Goal: Task Accomplishment & Management: Use online tool/utility

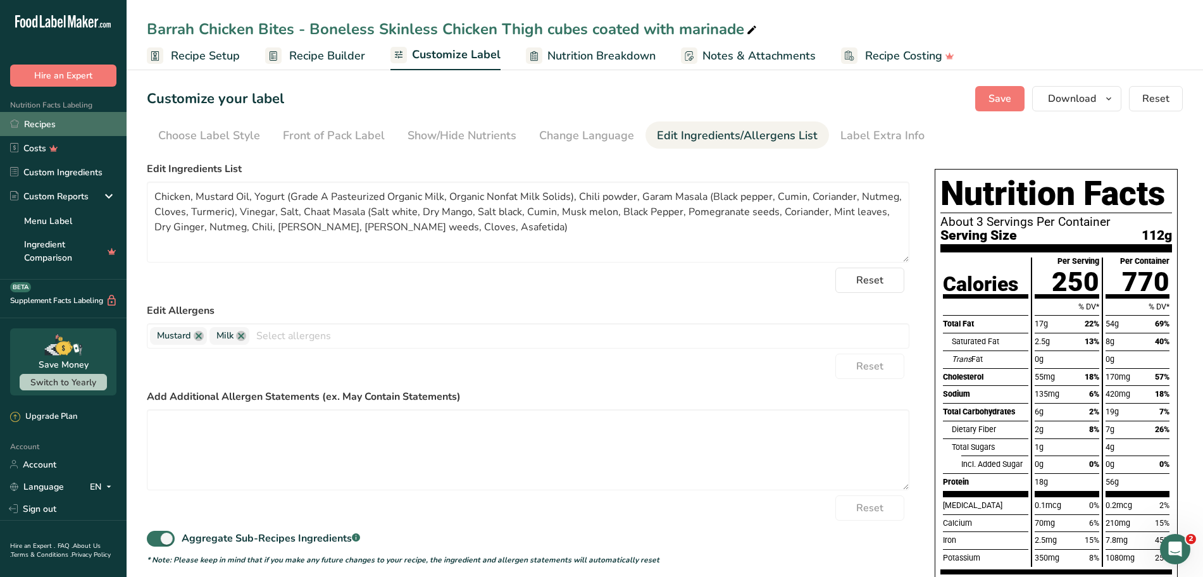
click at [38, 127] on link "Recipes" at bounding box center [63, 124] width 127 height 24
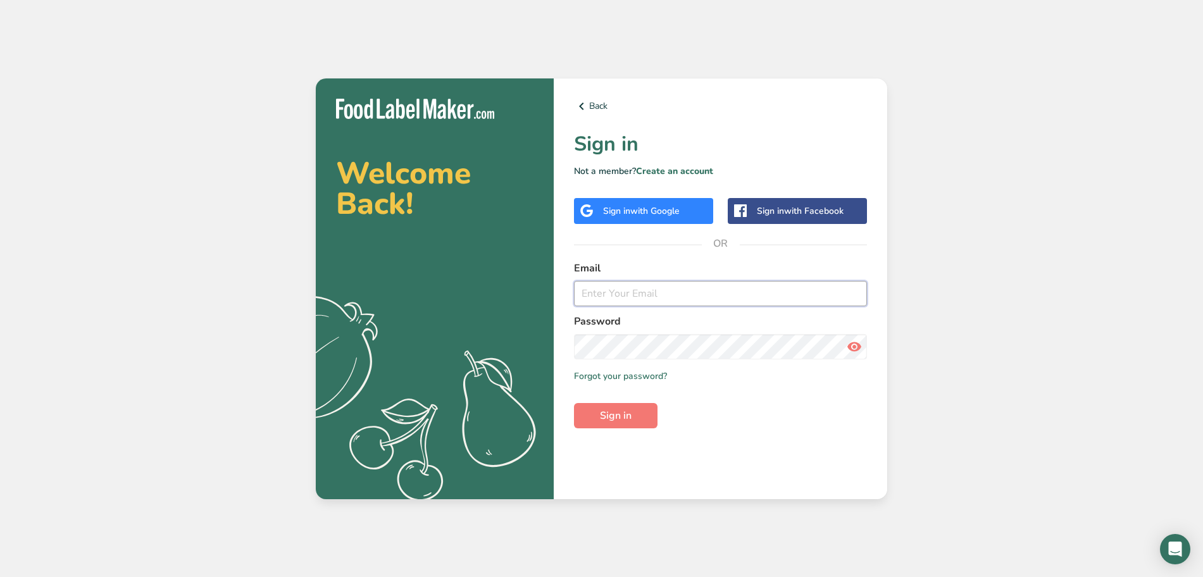
click at [601, 295] on input "email" at bounding box center [720, 293] width 293 height 25
paste input "bobby@kabobs2go.com"
type input "bobby@kabobs2go.com"
click at [608, 415] on span "Sign in" at bounding box center [616, 415] width 32 height 15
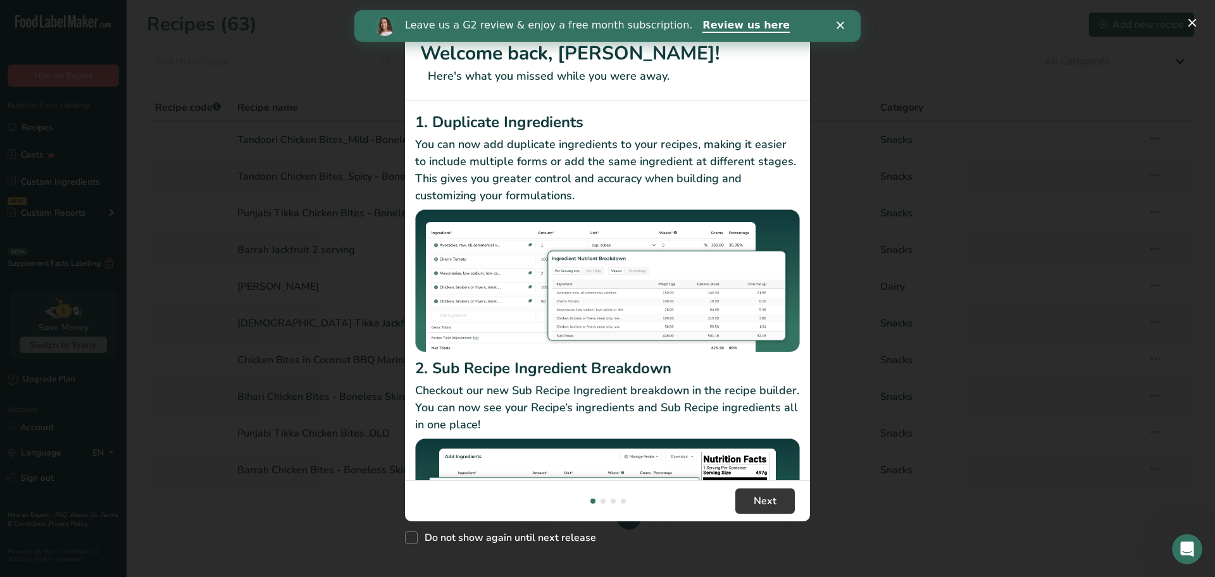
click at [608, 415] on p "Checkout our new Sub Recipe Ingredient breakdown in the recipe builder. You can…" at bounding box center [607, 407] width 385 height 51
click at [841, 26] on polygon "Close" at bounding box center [841, 26] width 8 height 8
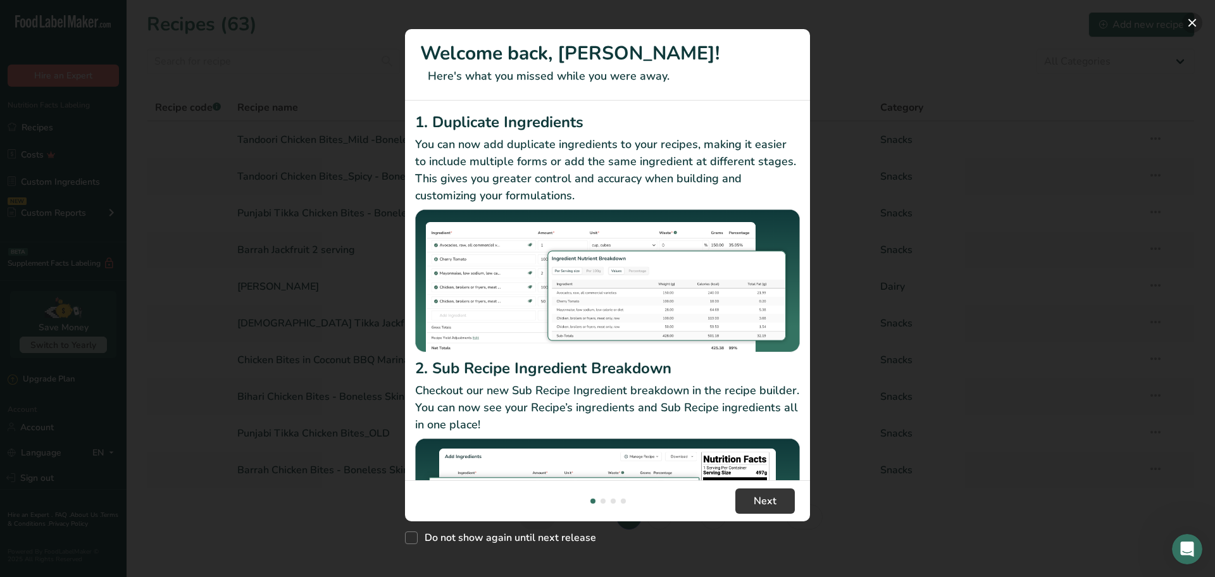
click at [1191, 19] on button "New Features" at bounding box center [1193, 23] width 20 height 20
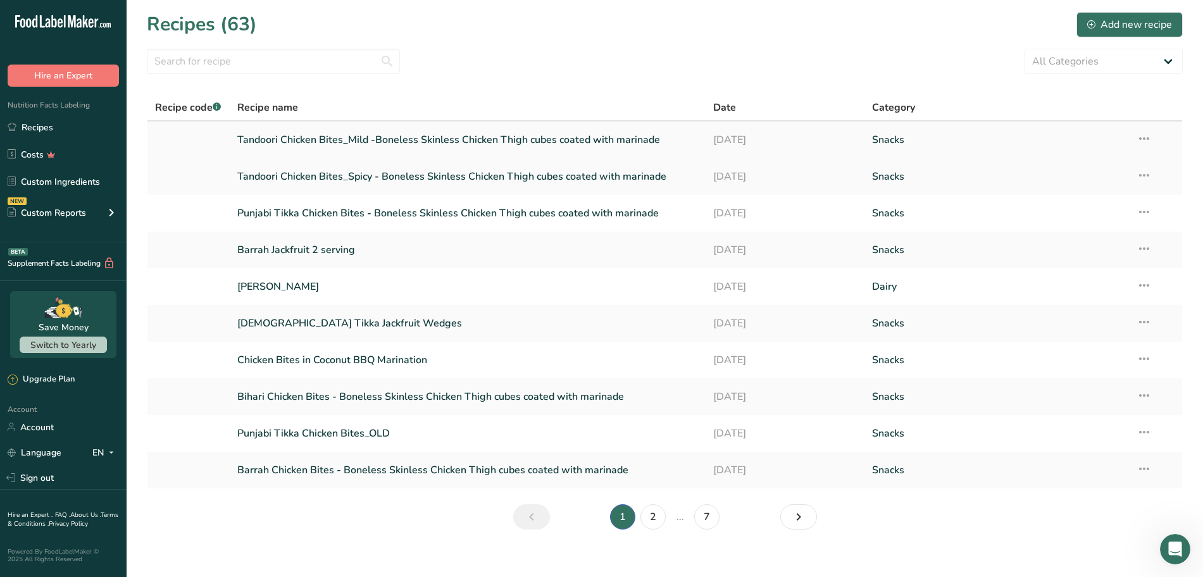
click at [483, 135] on link "Tandoori Chicken Bites_Mild -Boneless Skinless Chicken Thigh cubes coated with …" at bounding box center [468, 140] width 462 height 27
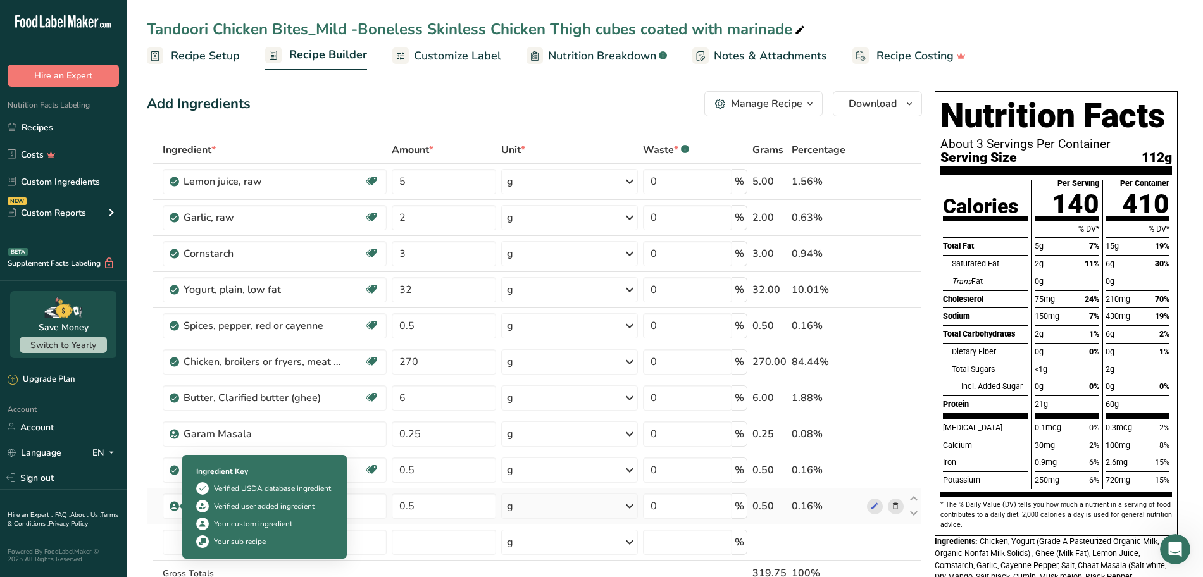
click at [175, 504] on icon at bounding box center [174, 506] width 8 height 11
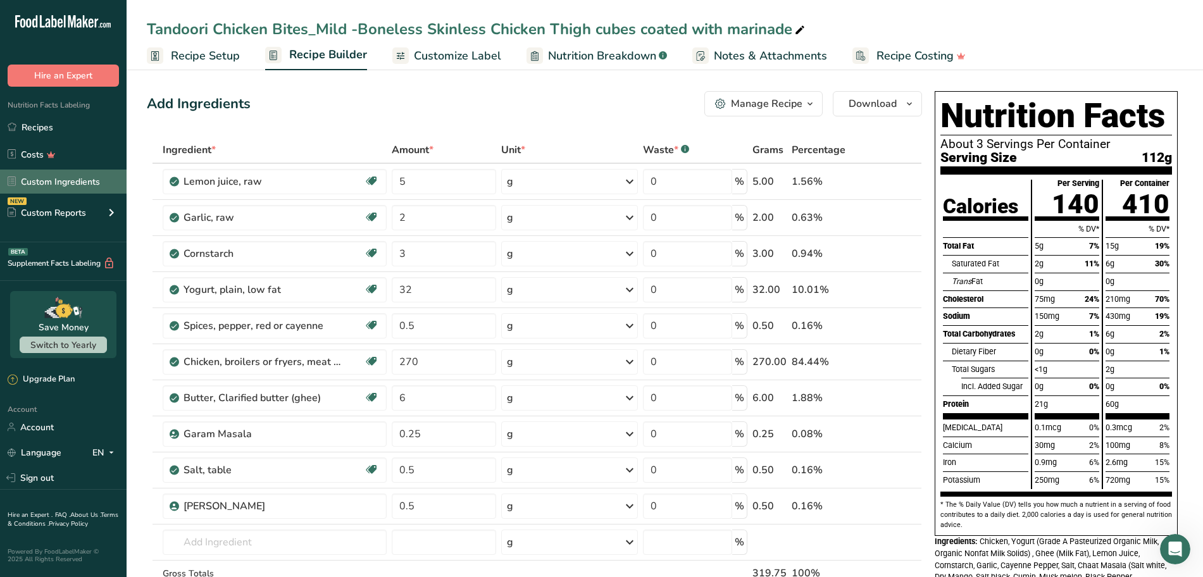
click at [47, 180] on link "Custom Ingredients" at bounding box center [63, 182] width 127 height 24
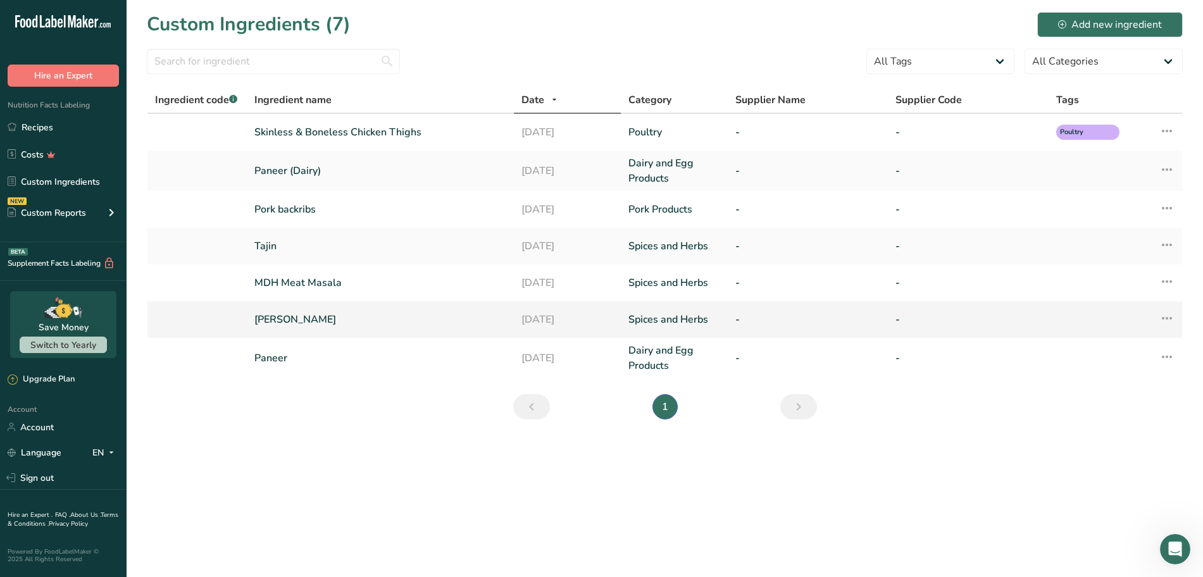
click at [284, 321] on link "[PERSON_NAME]" at bounding box center [380, 319] width 252 height 15
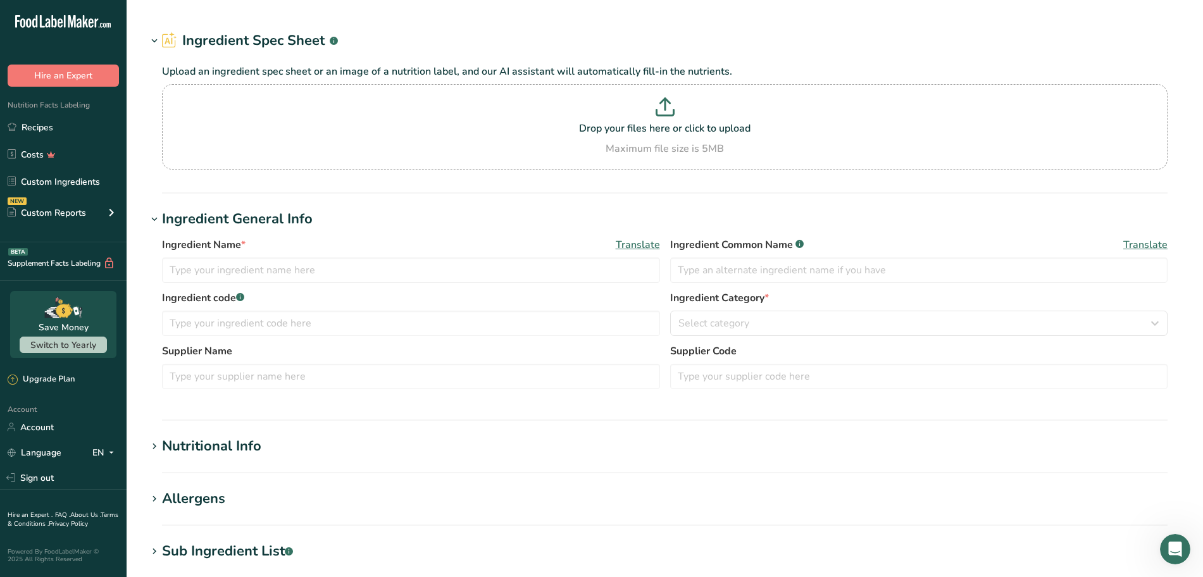
type input "[PERSON_NAME]"
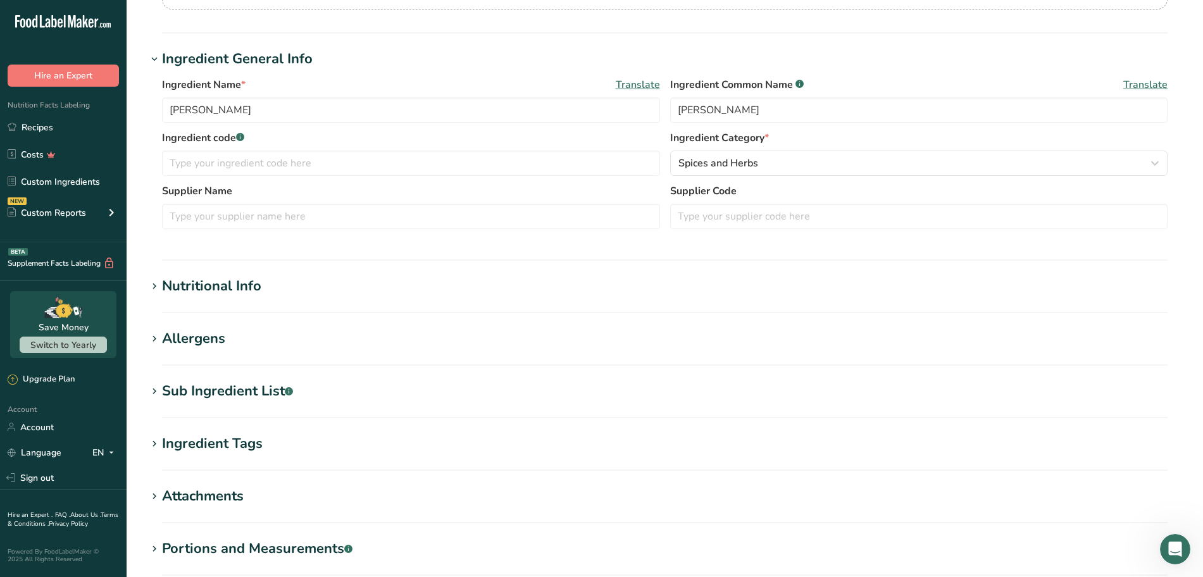
scroll to position [190, 0]
click at [155, 281] on icon at bounding box center [154, 286] width 11 height 18
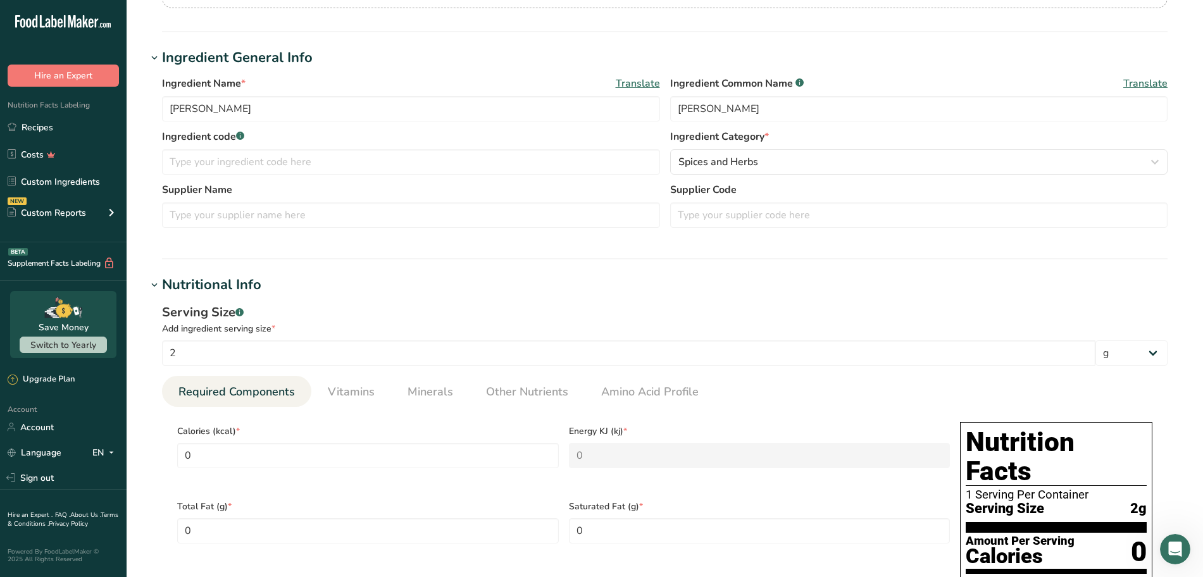
click at [155, 280] on icon at bounding box center [154, 286] width 11 height 18
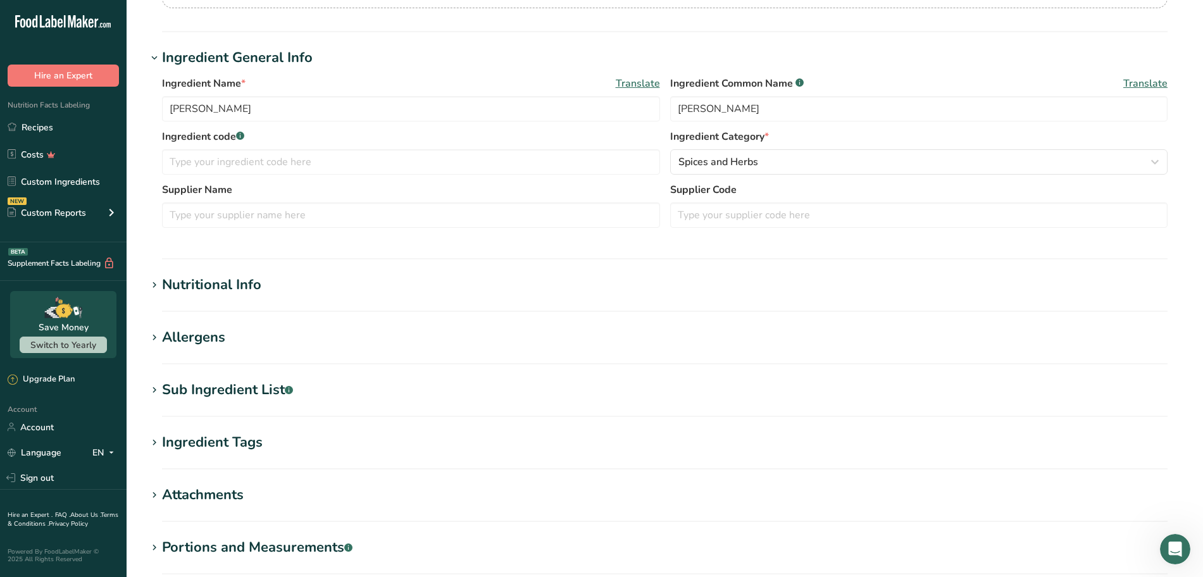
click at [160, 442] on icon at bounding box center [154, 443] width 11 height 18
click at [156, 382] on icon at bounding box center [154, 391] width 11 height 18
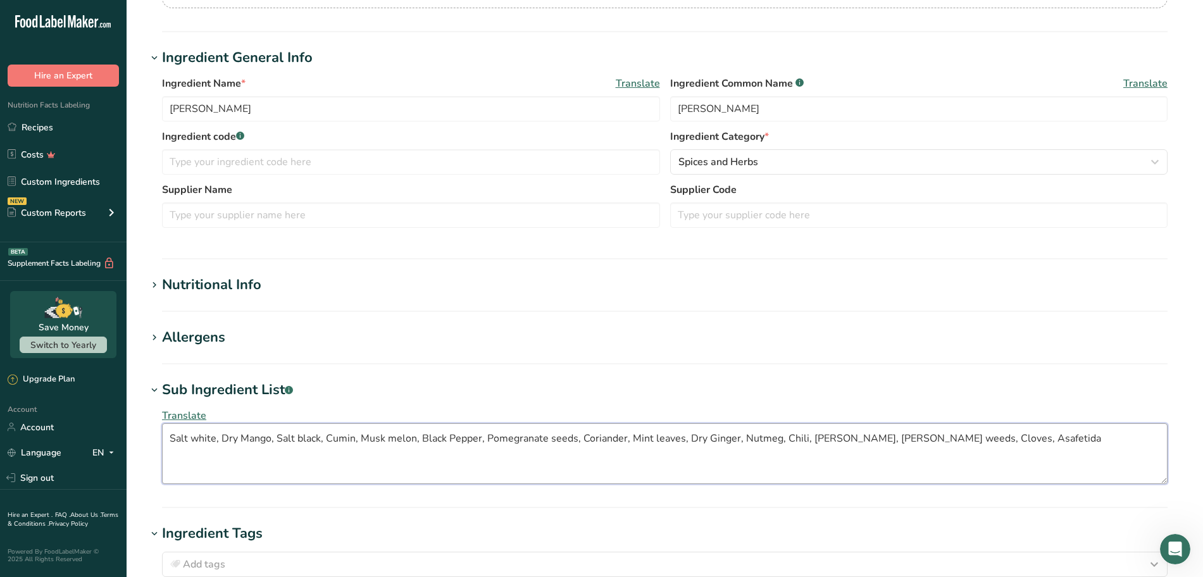
click at [927, 434] on textarea "Salt white, Dry Mango, Salt black, Cumin, Musk melon, Black Pepper, Pomegranate…" at bounding box center [665, 454] width 1006 height 61
type textarea "Salt white, Dry Mango, Salt black, Cumin, Musk melon, Black Pepper, Pomegranate…"
click at [1183, 475] on div "Translate Salt white, Dry Mango, Salt black, Cumin, Musk melon, Black Pepper, P…" at bounding box center [665, 446] width 1036 height 91
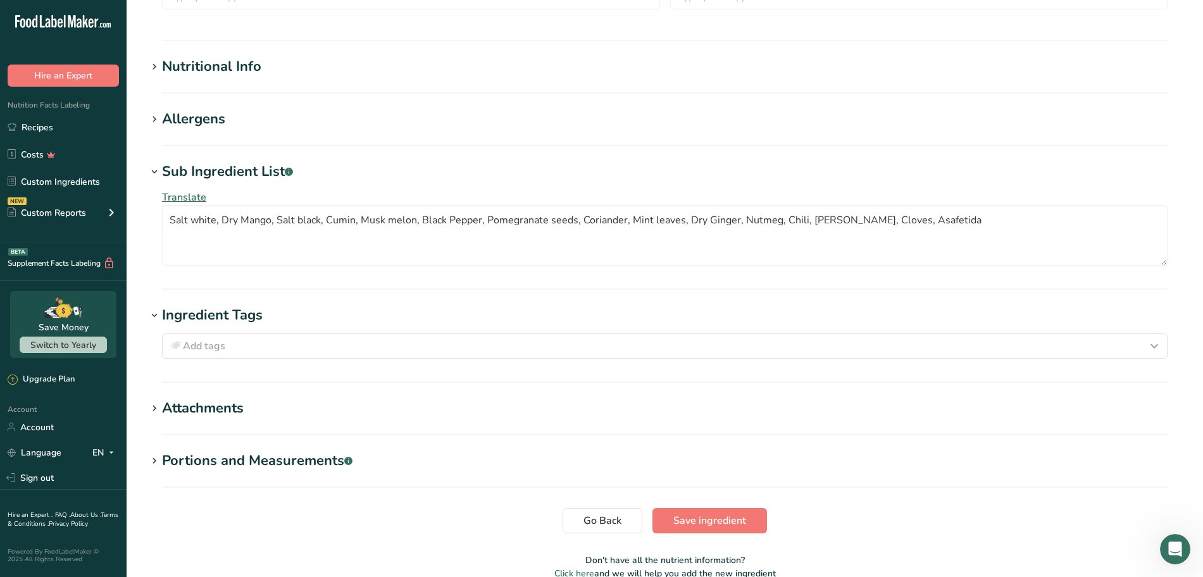
scroll to position [412, 0]
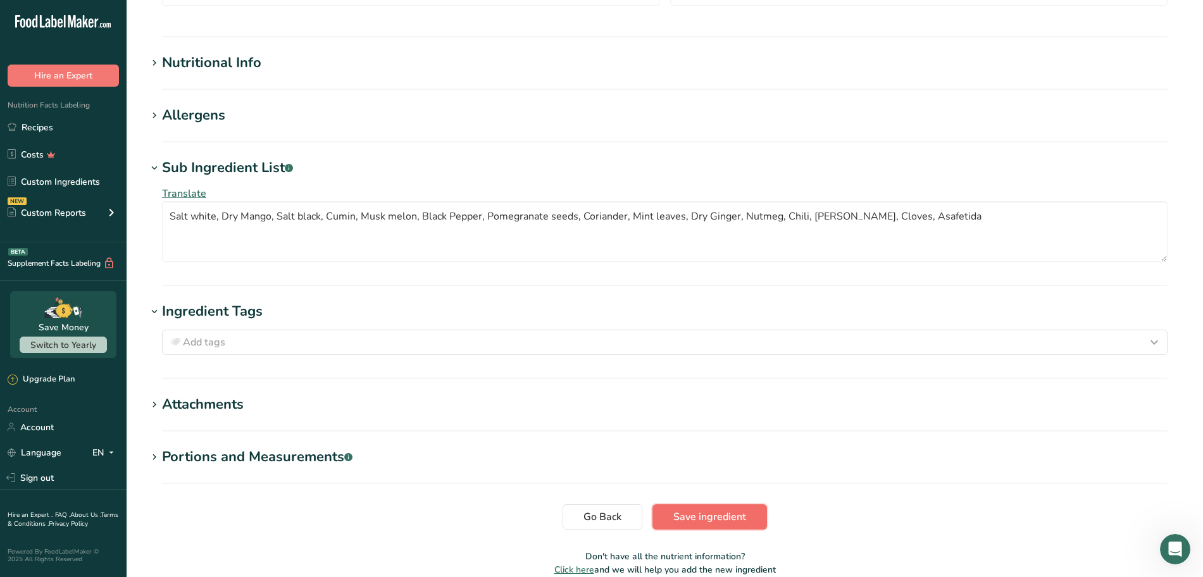
click at [701, 518] on span "Save ingredient" at bounding box center [710, 517] width 73 height 15
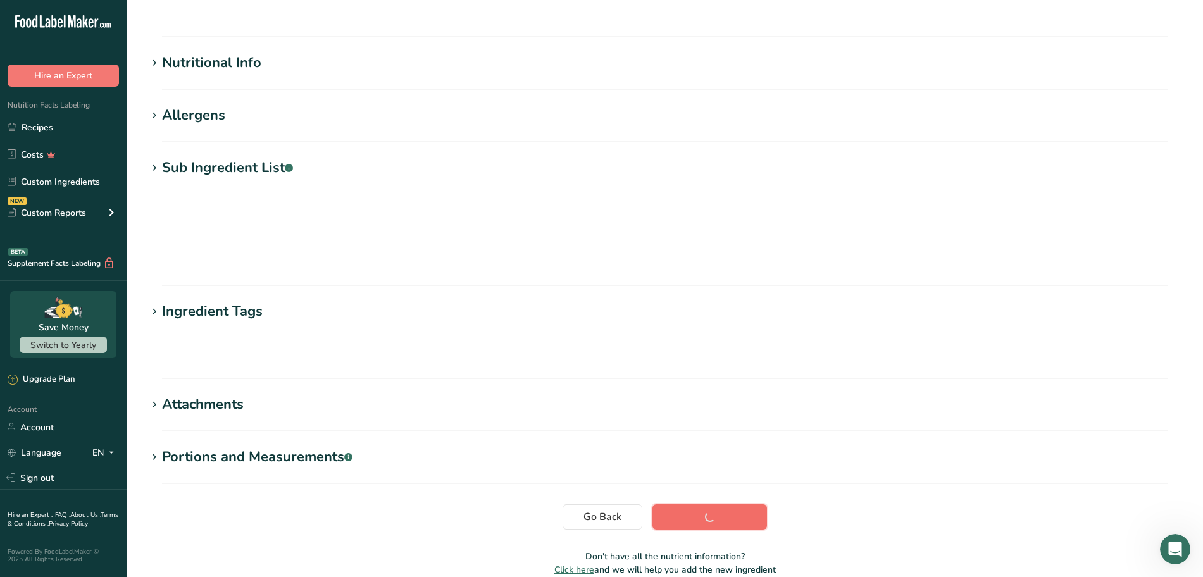
scroll to position [40, 0]
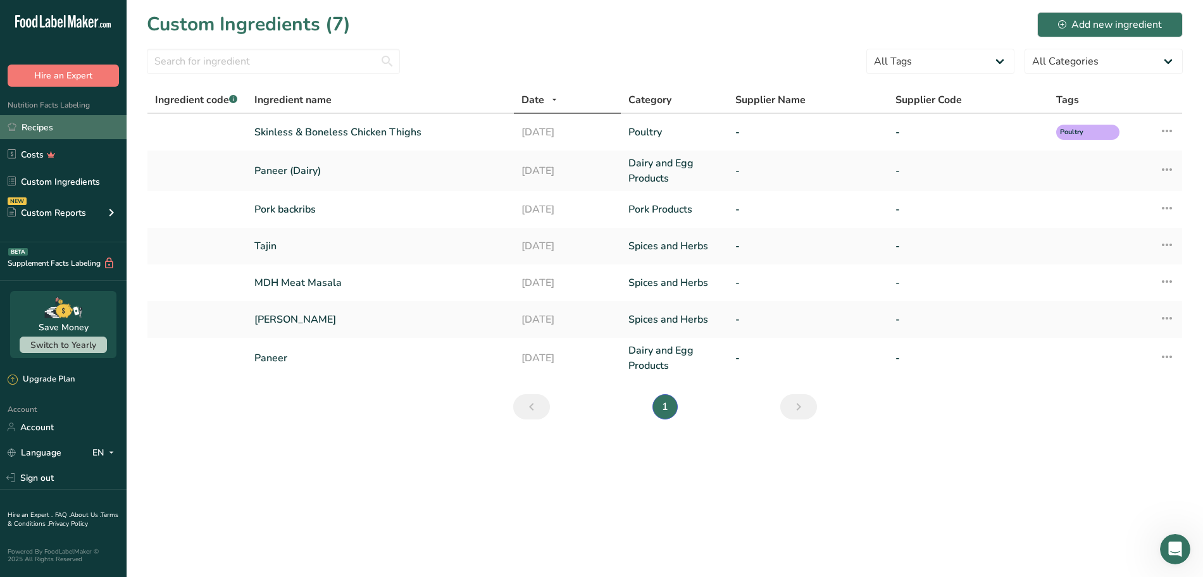
click at [33, 127] on link "Recipes" at bounding box center [63, 127] width 127 height 24
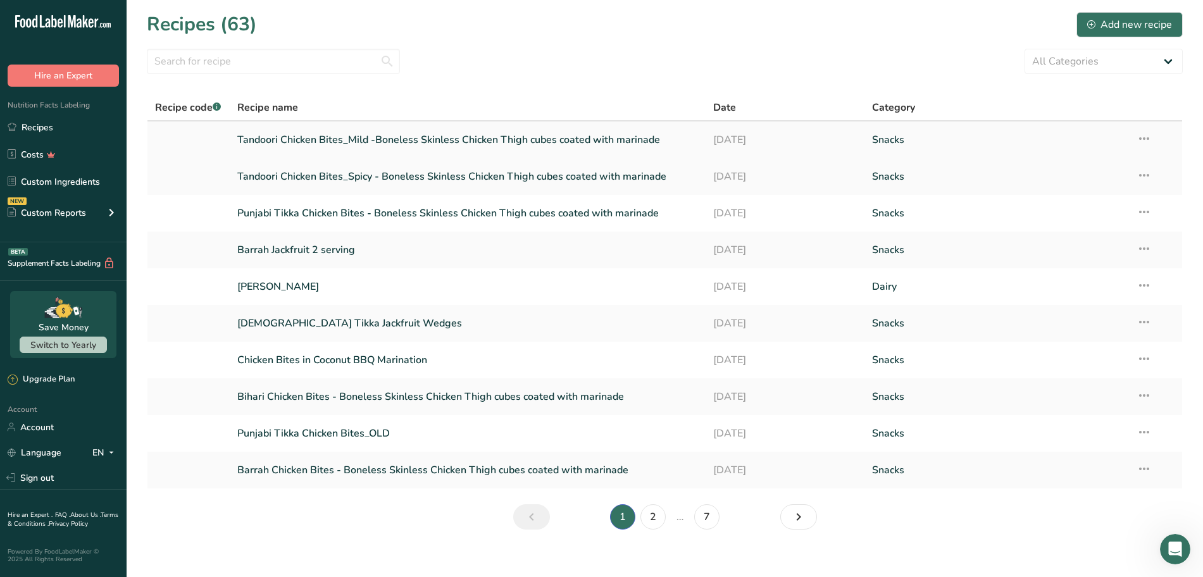
click at [332, 139] on link "Tandoori Chicken Bites_Mild -Boneless Skinless Chicken Thigh cubes coated with …" at bounding box center [468, 140] width 462 height 27
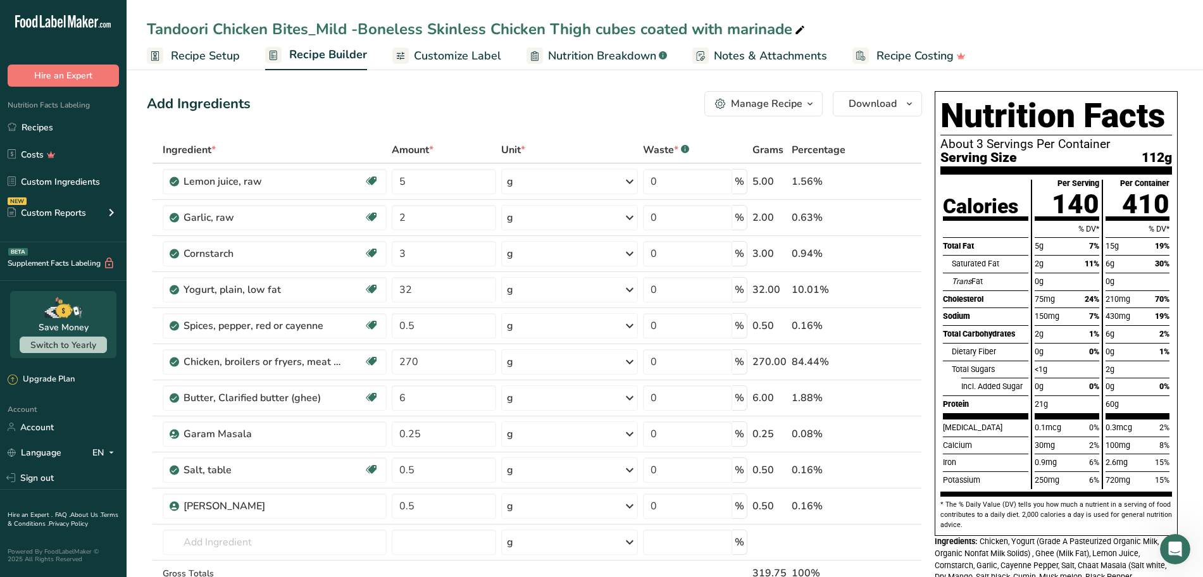
click at [443, 56] on span "Customize Label" at bounding box center [457, 55] width 87 height 17
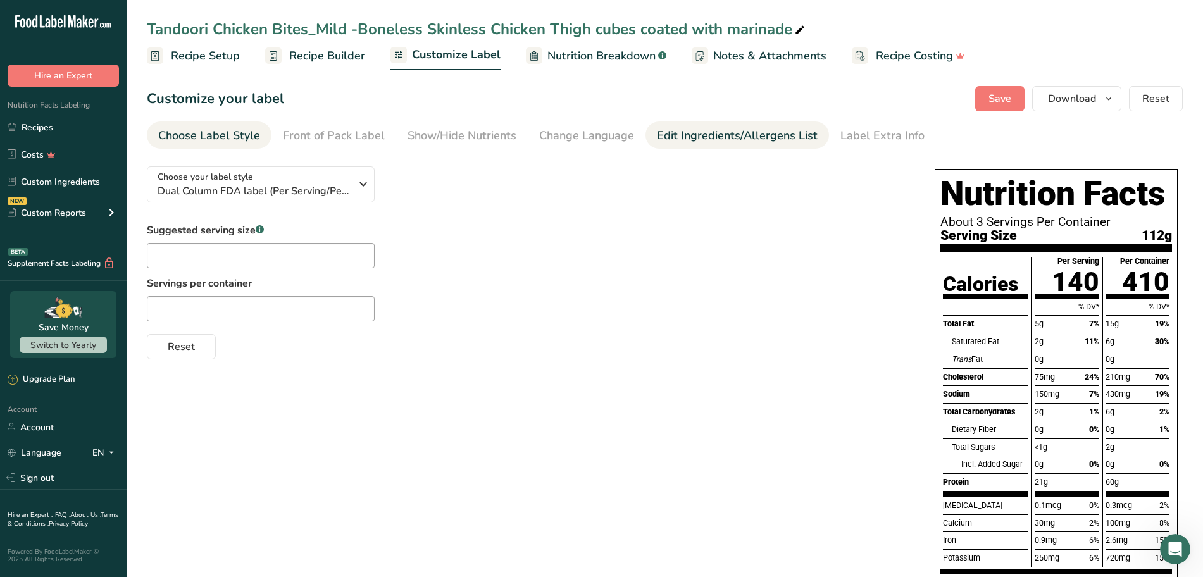
click at [701, 139] on div "Edit Ingredients/Allergens List" at bounding box center [737, 135] width 161 height 17
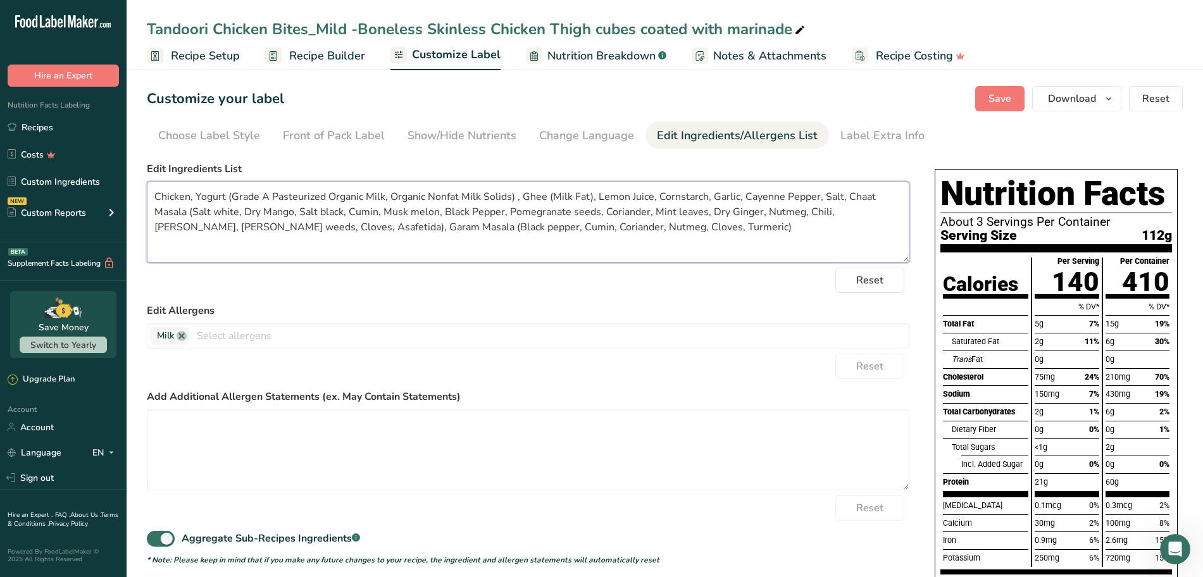
drag, startPoint x: 156, startPoint y: 225, endPoint x: 227, endPoint y: 228, distance: 70.9
click at [227, 228] on textarea "Chicken, Yogurt (Grade A Pasteurized Organic Milk, Organic Nonfat Milk Solids) …" at bounding box center [528, 222] width 763 height 81
type textarea "Chicken, Yogurt (Grade A Pasteurized Organic Milk, Organic Nonfat Milk Solids) …"
click at [996, 103] on span "Save" at bounding box center [1000, 98] width 23 height 15
click at [1002, 97] on span "Save" at bounding box center [1000, 98] width 23 height 15
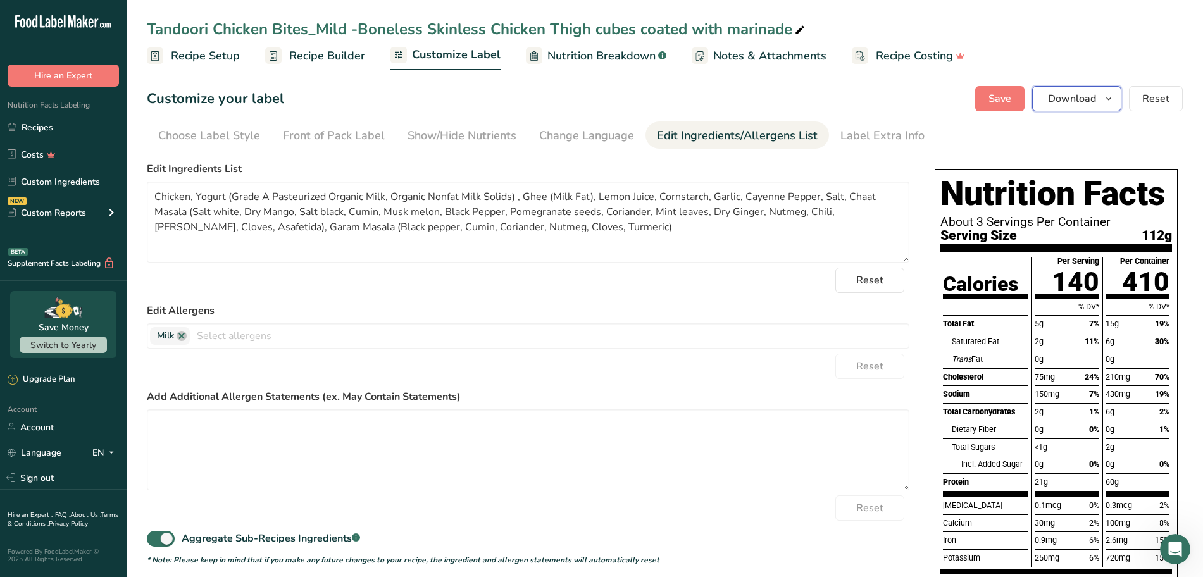
click at [1107, 99] on icon "button" at bounding box center [1109, 99] width 10 height 16
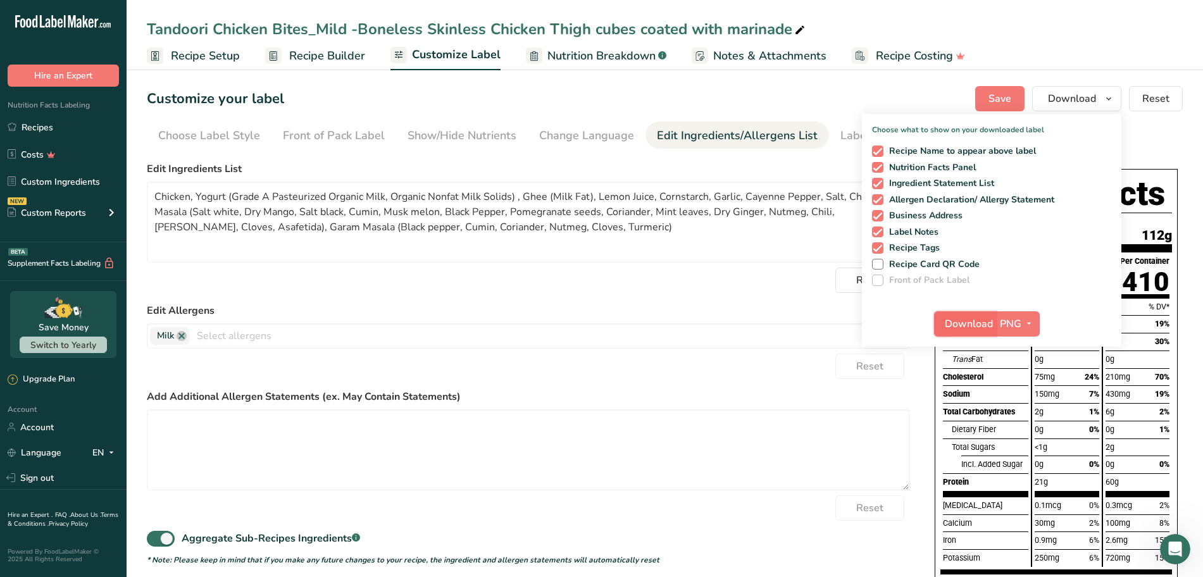
click at [971, 321] on span "Download" at bounding box center [969, 324] width 48 height 15
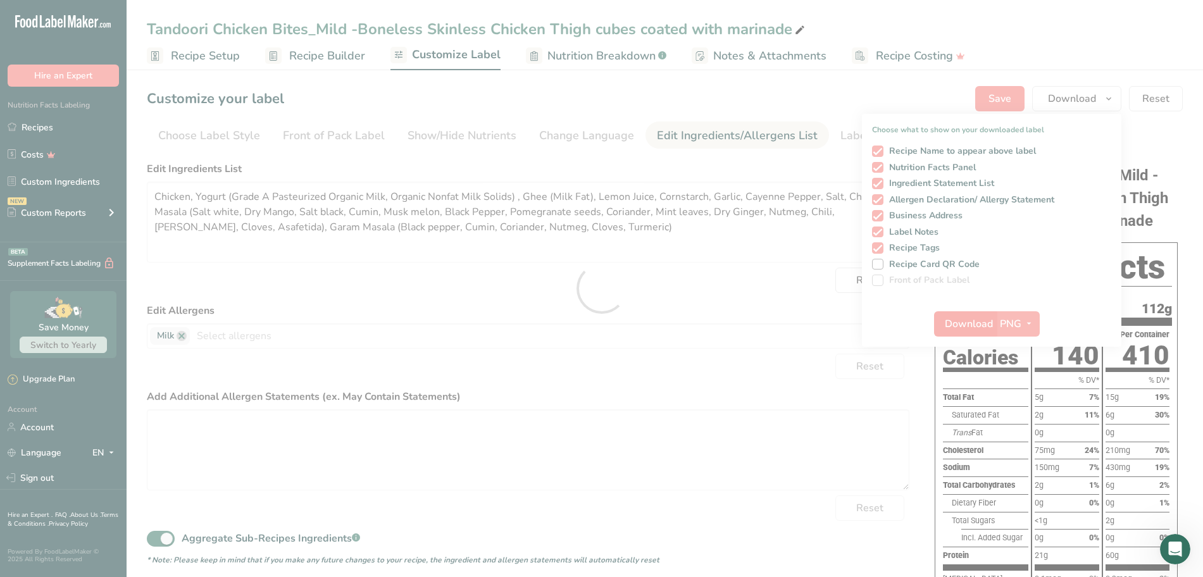
click at [971, 321] on div at bounding box center [601, 288] width 1203 height 577
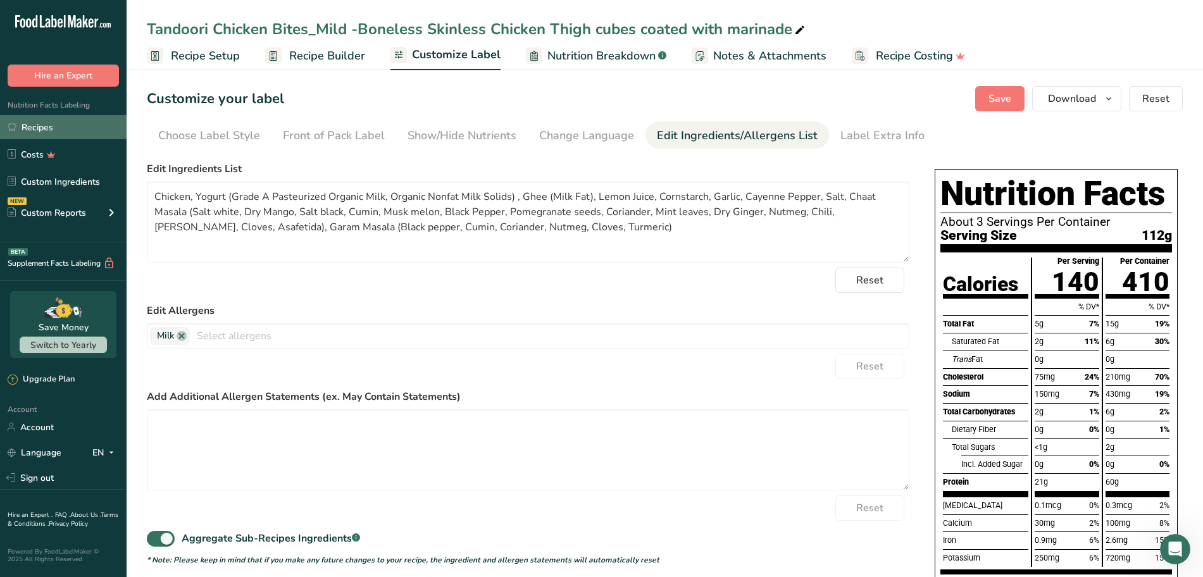
click at [40, 130] on link "Recipes" at bounding box center [63, 127] width 127 height 24
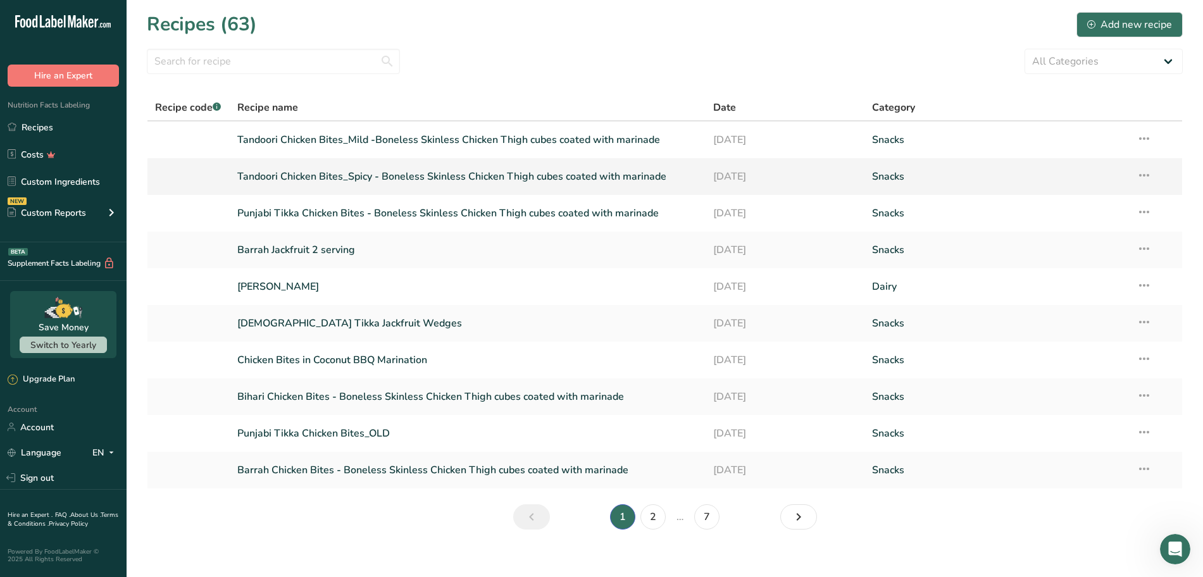
click at [307, 179] on link "Tandoori Chicken Bites_Spicy - Boneless Skinless Chicken Thigh cubes coated wit…" at bounding box center [468, 176] width 462 height 27
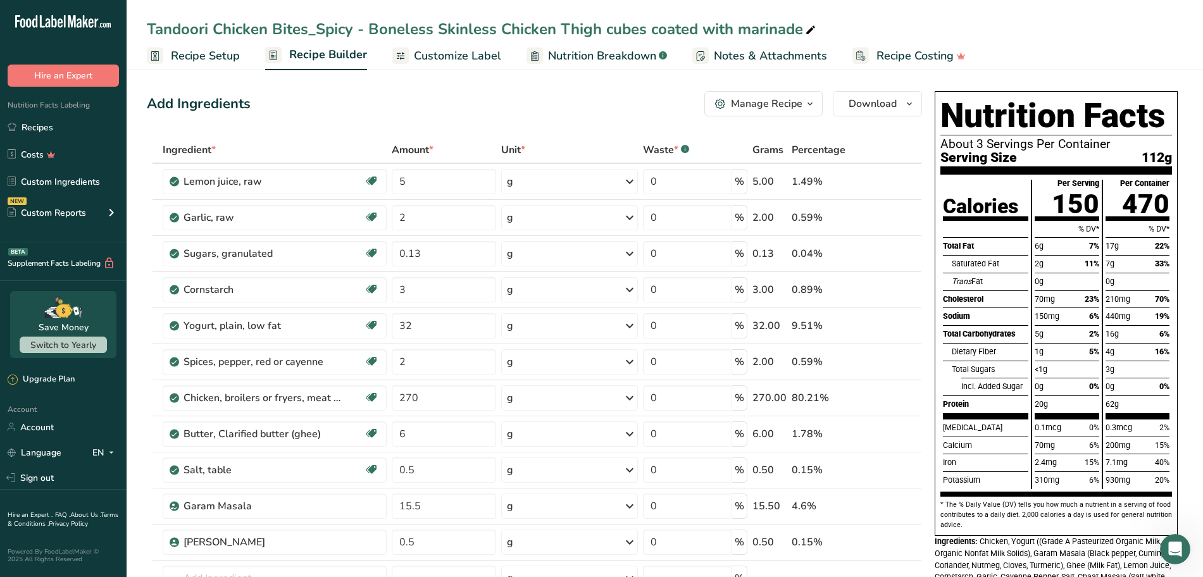
click at [446, 58] on span "Customize Label" at bounding box center [457, 55] width 87 height 17
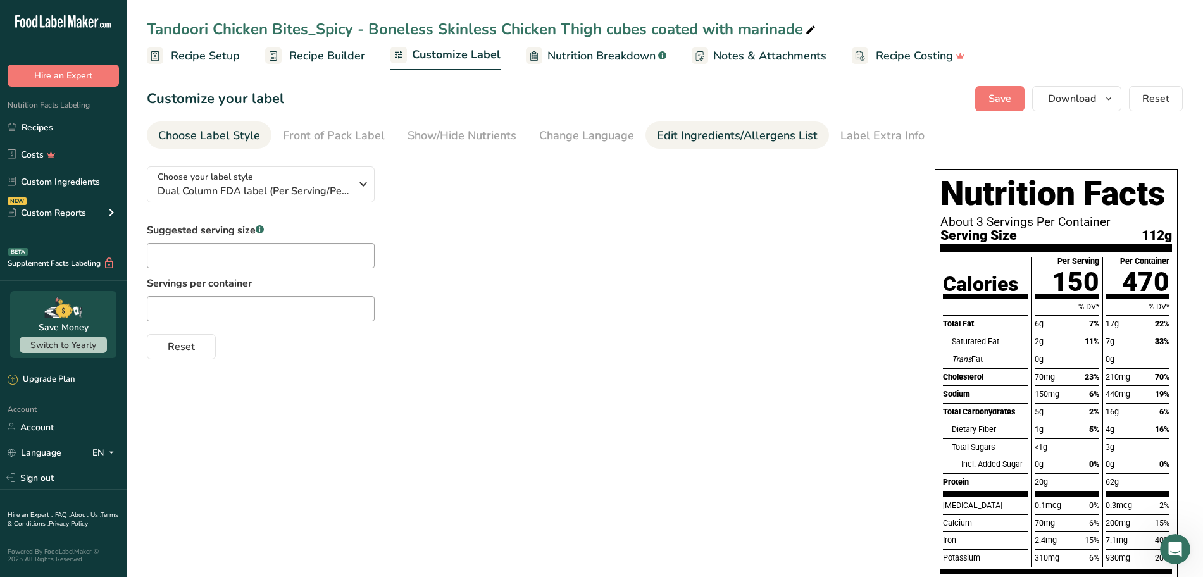
click at [709, 139] on div "Edit Ingredients/Allergens List" at bounding box center [737, 135] width 161 height 17
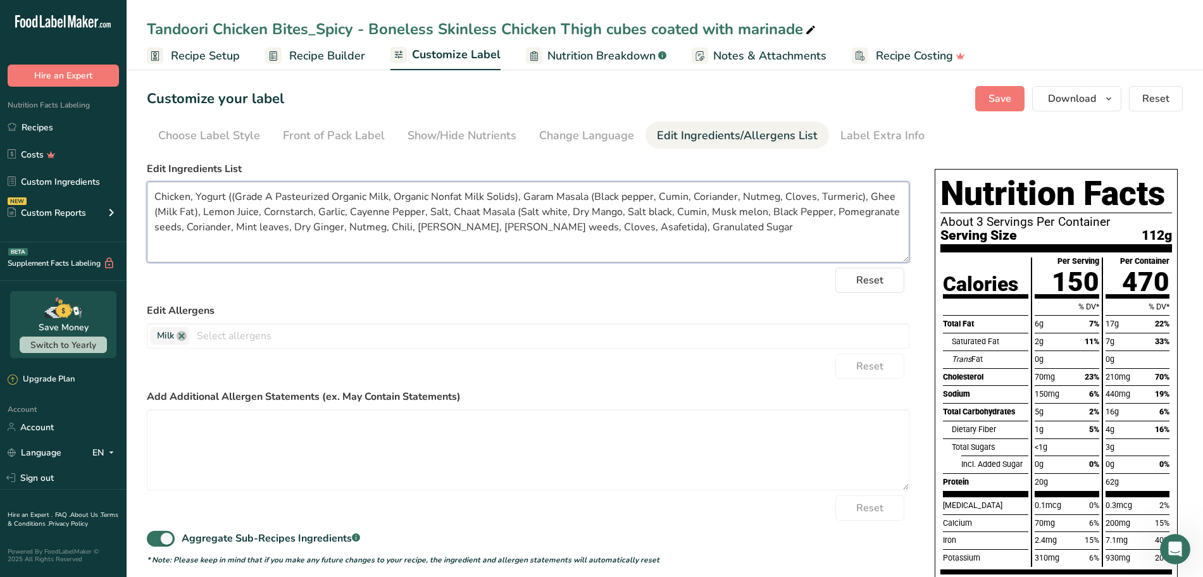
drag, startPoint x: 457, startPoint y: 224, endPoint x: 532, endPoint y: 223, distance: 75.3
click at [532, 223] on textarea "Chicken, Yogurt ((Grade A Pasteurized Organic Milk, Organic Nonfat Milk Solids)…" at bounding box center [528, 222] width 763 height 81
type textarea "Chicken, Yogurt ((Grade A Pasteurized Organic Milk, Organic Nonfat Milk Solids)…"
click at [998, 97] on span "Save" at bounding box center [1000, 98] width 23 height 15
click at [1112, 103] on icon "button" at bounding box center [1109, 99] width 10 height 16
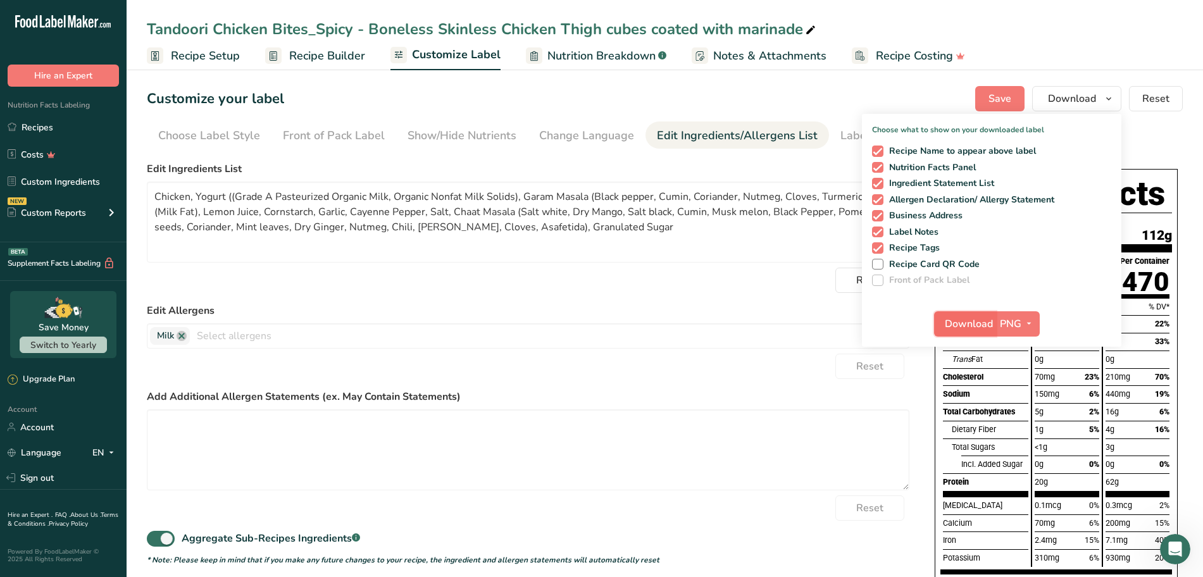
click at [972, 329] on span "Download" at bounding box center [969, 324] width 48 height 15
click at [36, 128] on link "Recipes" at bounding box center [63, 127] width 127 height 24
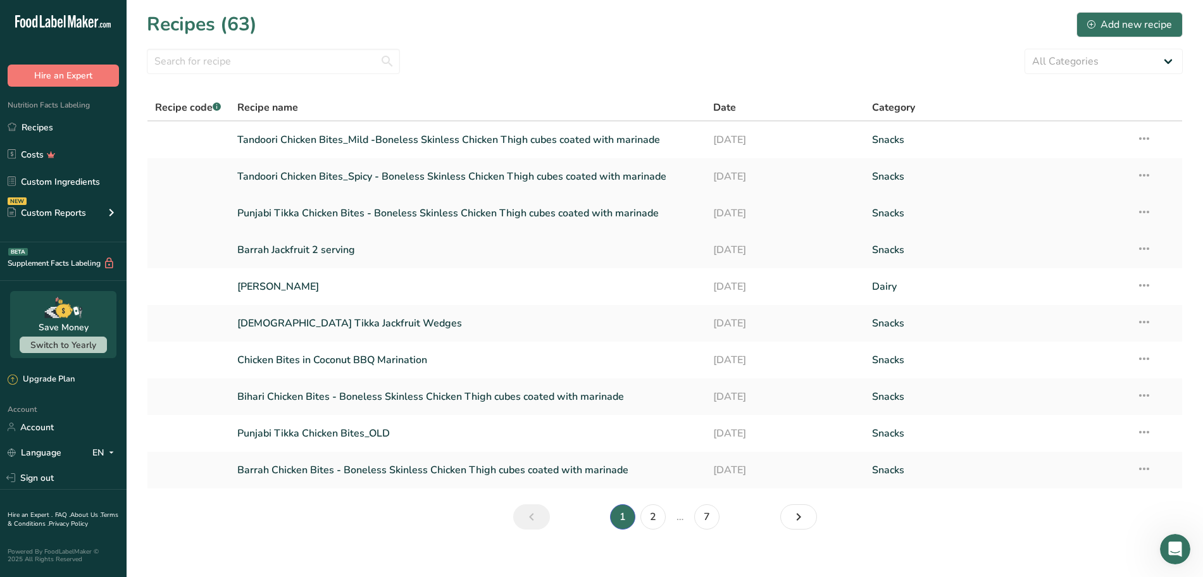
click at [341, 212] on link "Punjabi Tikka Chicken Bites - Boneless Skinless Chicken Thigh cubes coated with…" at bounding box center [468, 213] width 462 height 27
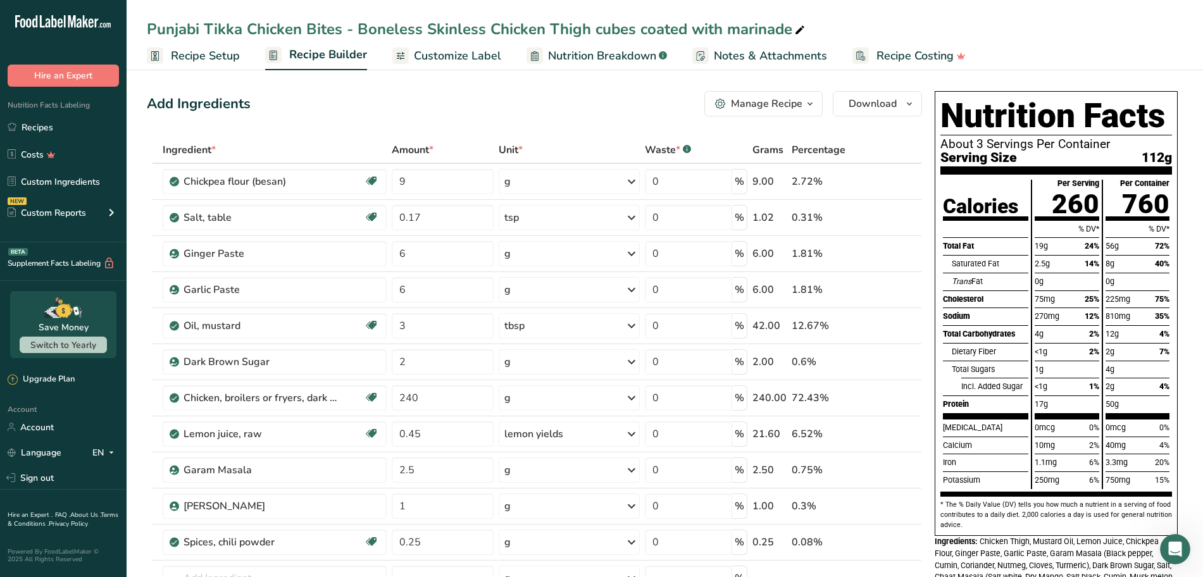
click at [462, 57] on span "Customize Label" at bounding box center [457, 55] width 87 height 17
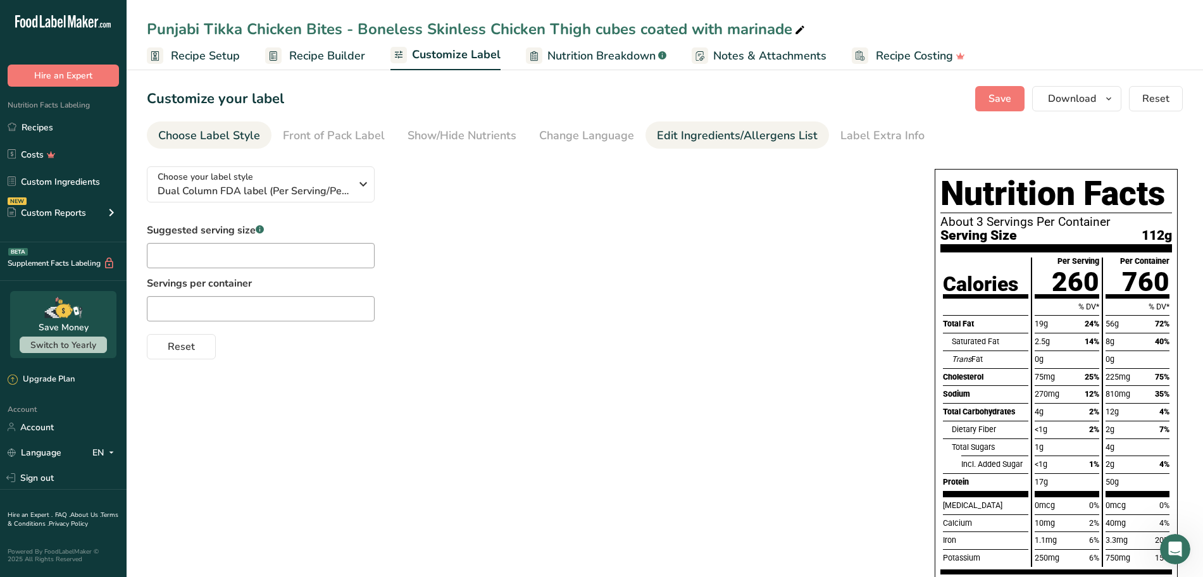
click at [709, 142] on div "Edit Ingredients/Allergens List" at bounding box center [737, 135] width 161 height 17
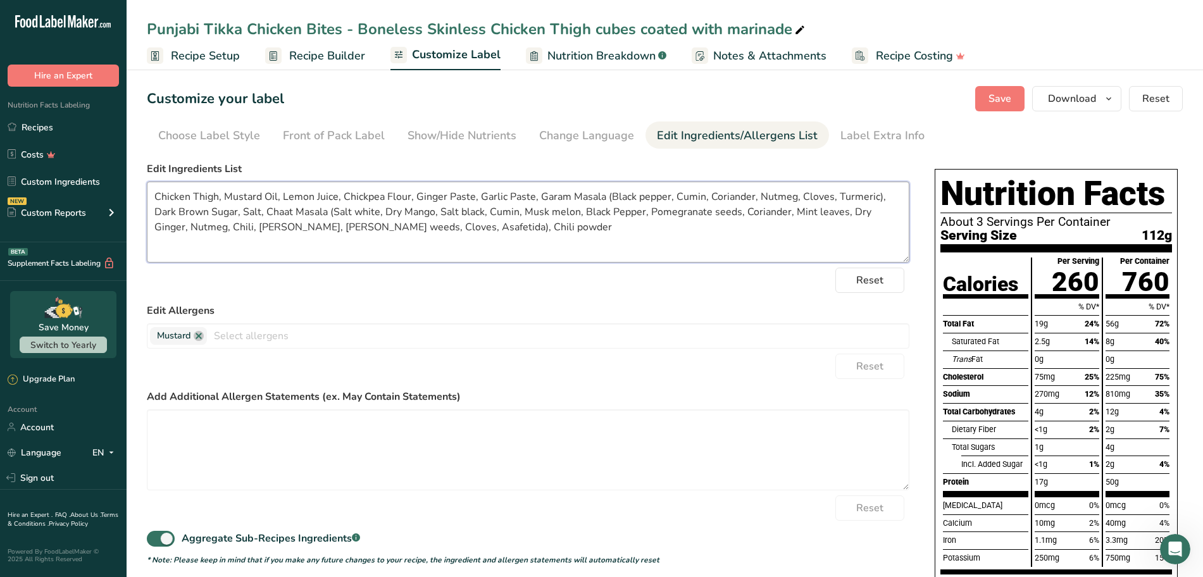
drag, startPoint x: 267, startPoint y: 227, endPoint x: 338, endPoint y: 229, distance: 70.9
click at [338, 229] on textarea "Chicken Thigh, Mustard Oil, Lemon Juice, Chickpea Flour, Ginger Paste, Garlic P…" at bounding box center [528, 222] width 763 height 81
type textarea "Chicken Thigh, Mustard Oil, Lemon Juice, Chickpea Flour, Ginger Paste, Garlic P…"
click at [1001, 94] on span "Save" at bounding box center [1000, 98] width 23 height 15
click at [1077, 101] on span "Download" at bounding box center [1072, 98] width 48 height 15
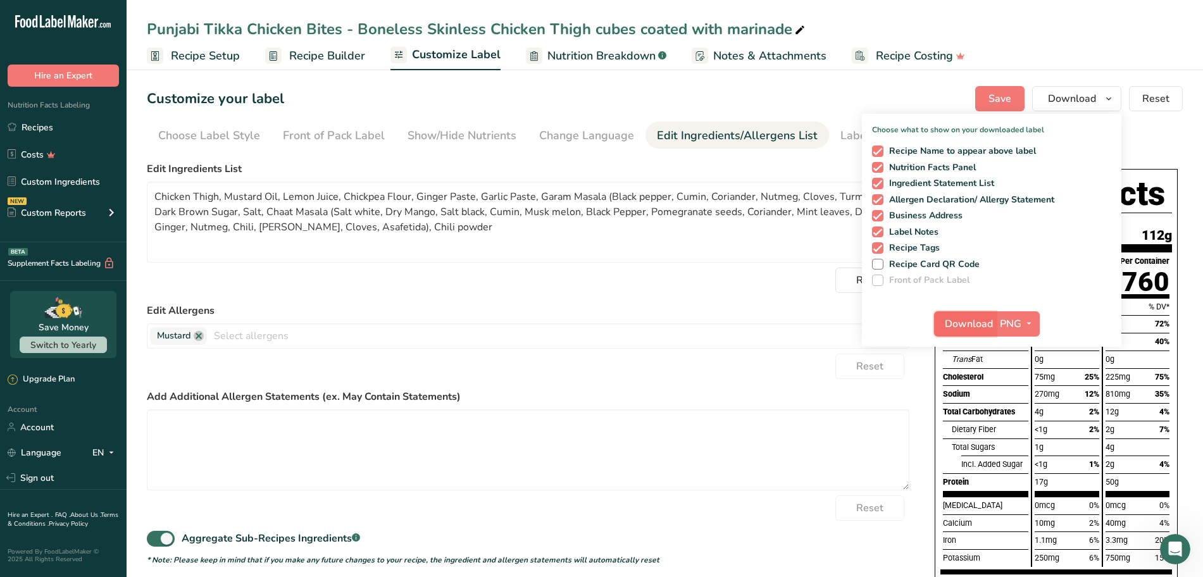
click at [971, 322] on span "Download" at bounding box center [969, 324] width 48 height 15
click at [67, 129] on link "Recipes" at bounding box center [63, 127] width 127 height 24
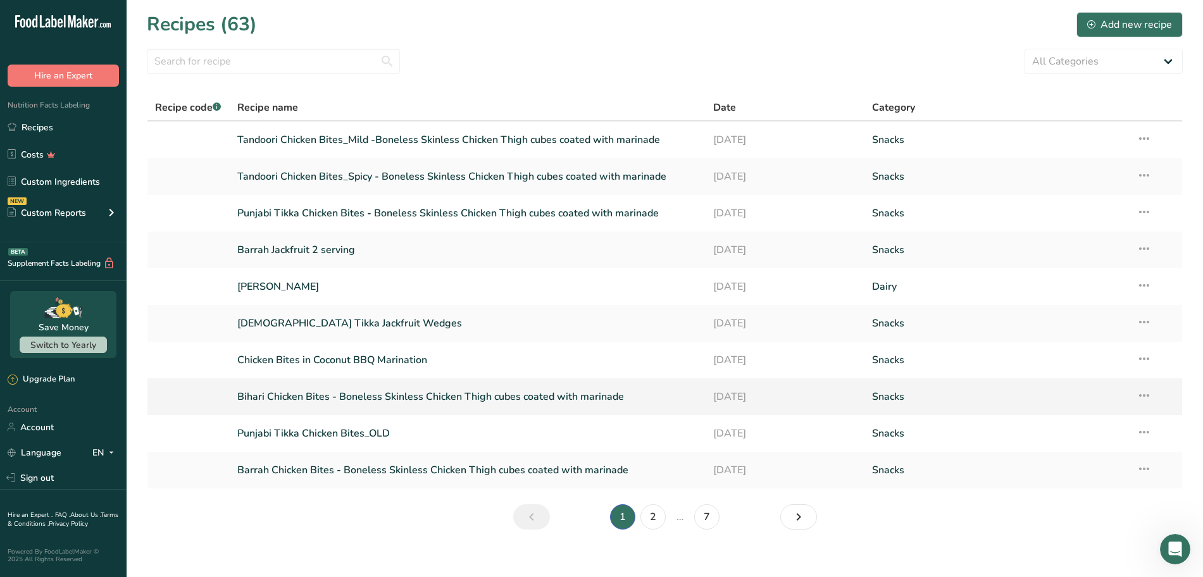
click at [303, 399] on link "Bihari Chicken Bites - Boneless Skinless Chicken Thigh cubes coated with marina…" at bounding box center [468, 397] width 462 height 27
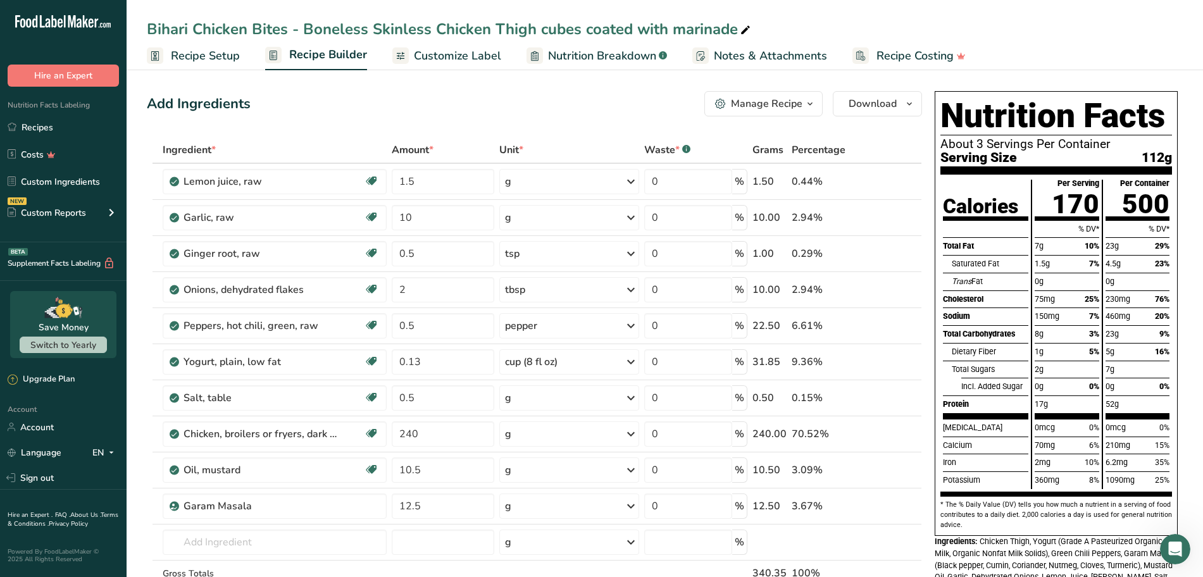
click at [486, 56] on span "Customize Label" at bounding box center [457, 55] width 87 height 17
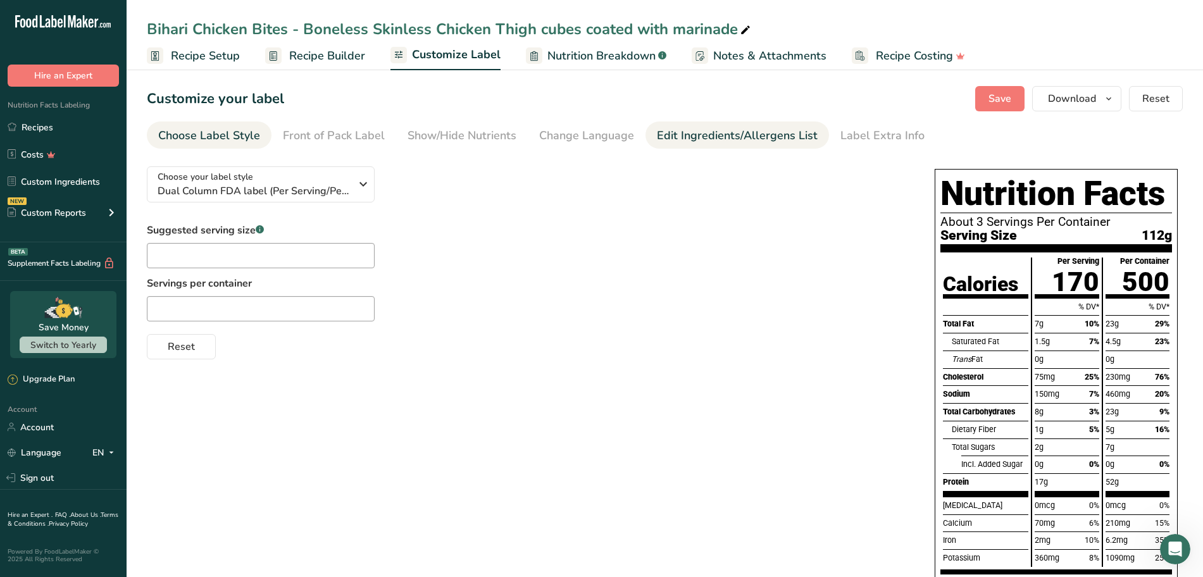
click at [706, 132] on div "Edit Ingredients/Allergens List" at bounding box center [737, 135] width 161 height 17
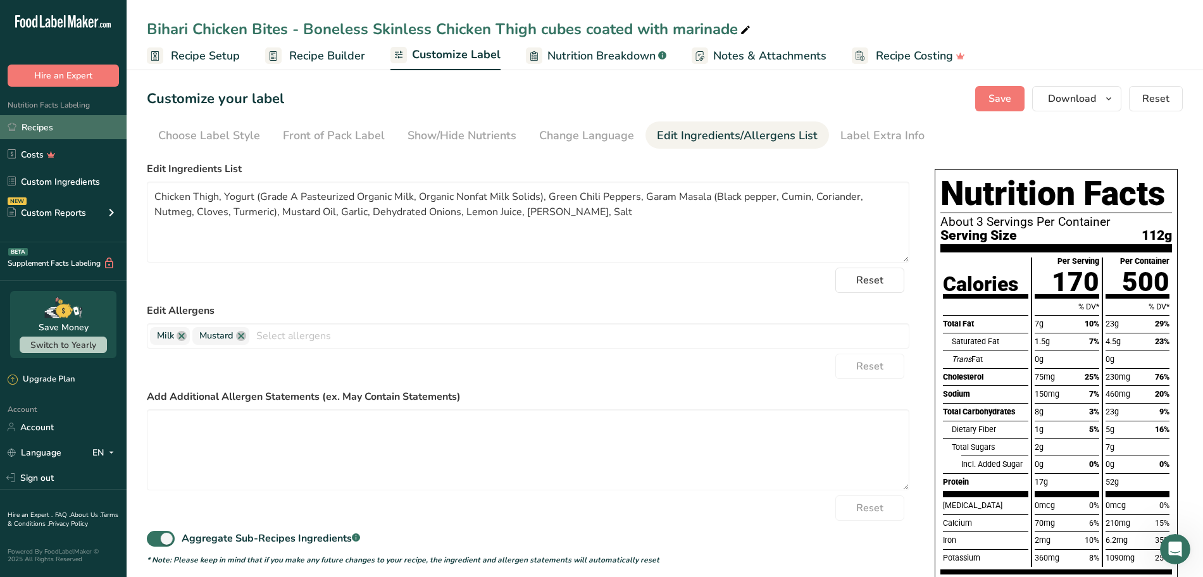
click at [38, 125] on link "Recipes" at bounding box center [63, 127] width 127 height 24
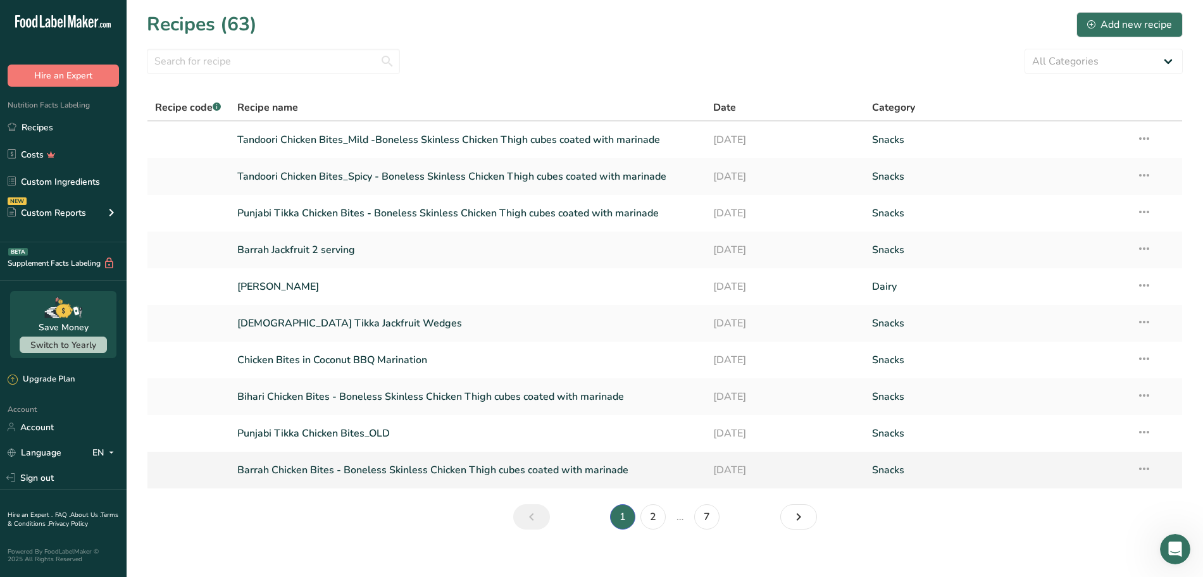
click at [289, 472] on link "Barrah Chicken Bites - Boneless Skinless Chicken Thigh cubes coated with marina…" at bounding box center [468, 470] width 462 height 27
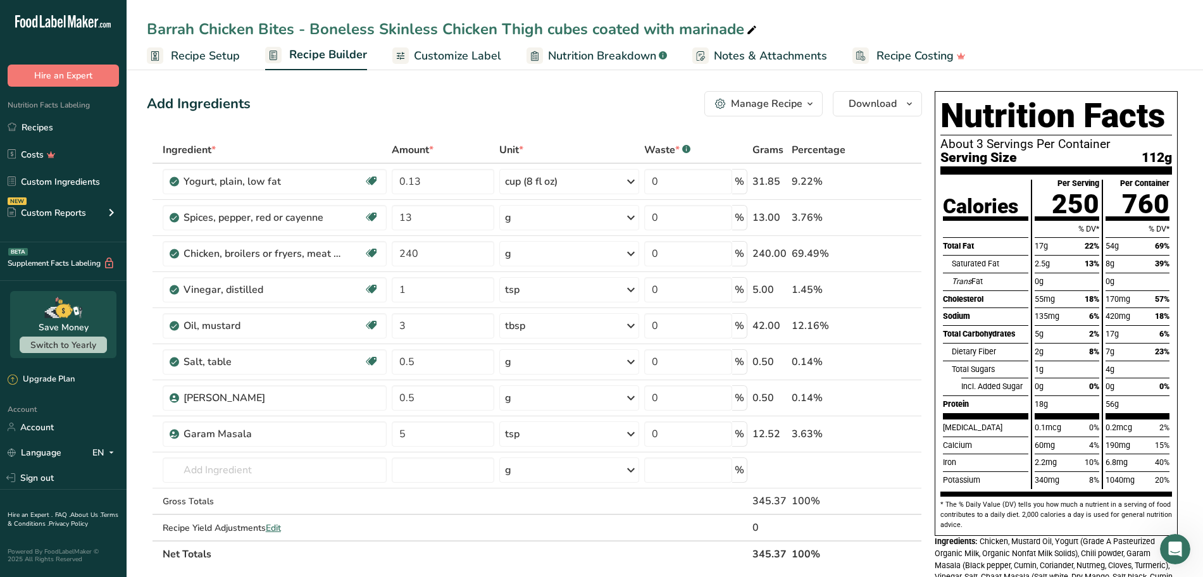
click at [482, 58] on span "Customize Label" at bounding box center [457, 55] width 87 height 17
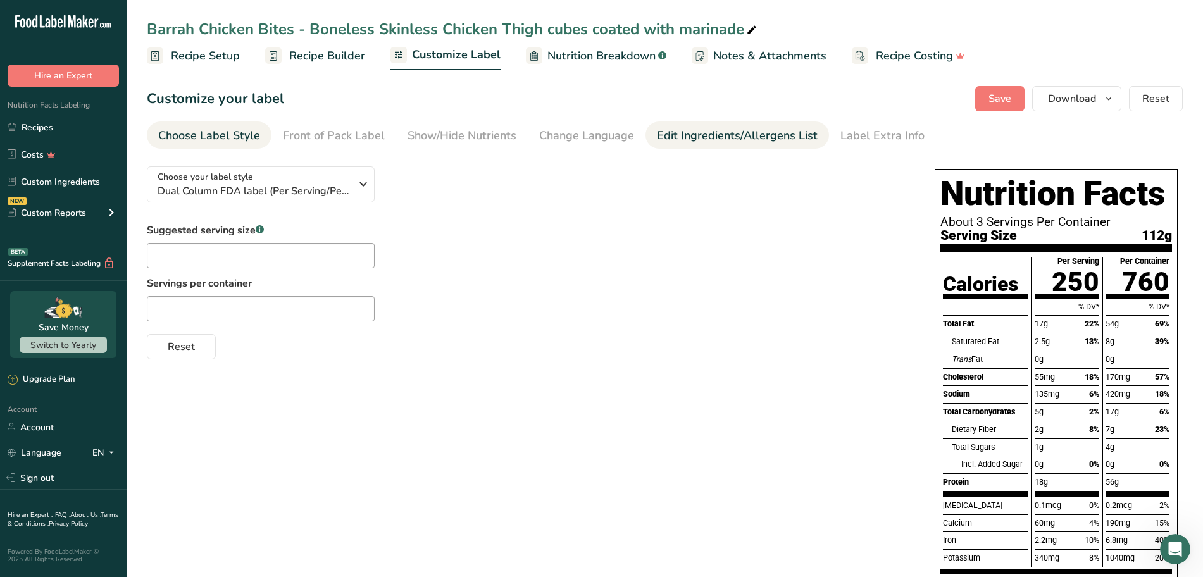
click at [696, 134] on div "Edit Ingredients/Allergens List" at bounding box center [737, 135] width 161 height 17
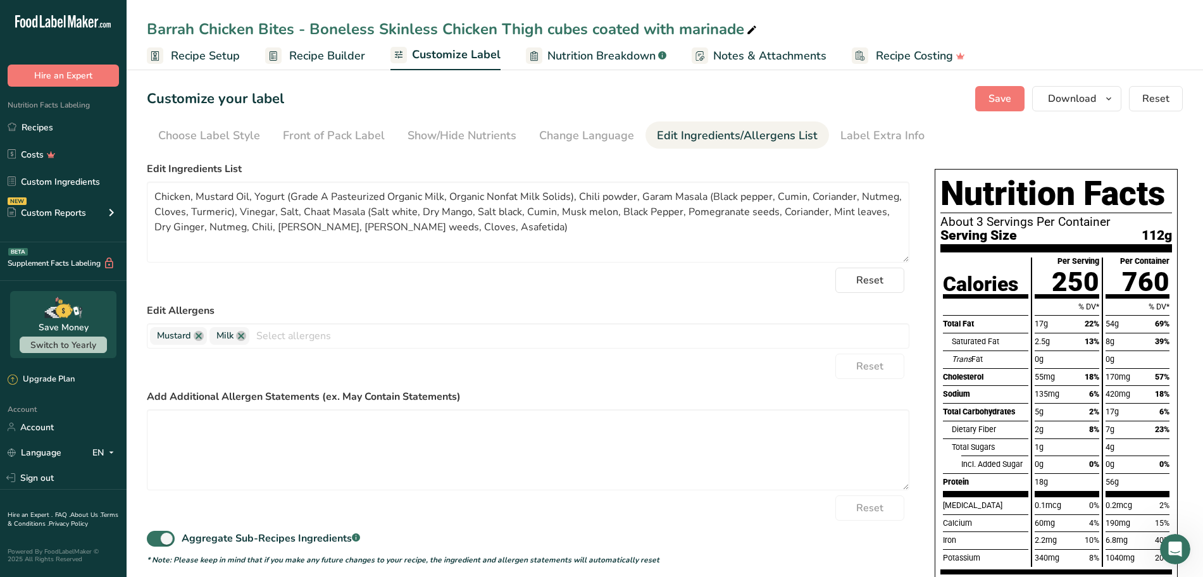
click at [696, 134] on div "Edit Ingredients/Allergens List" at bounding box center [737, 135] width 161 height 17
click at [301, 228] on textarea "Chicken, Mustard Oil, Yogurt (Grade A Pasteurized Organic Milk, Organic Nonfat …" at bounding box center [528, 222] width 763 height 81
drag, startPoint x: 301, startPoint y: 228, endPoint x: 374, endPoint y: 225, distance: 72.9
click at [374, 225] on textarea "Chicken, Mustard Oil, Yogurt (Grade A Pasteurized Organic Milk, Organic Nonfat …" at bounding box center [528, 222] width 763 height 81
type textarea "Chicken, Mustard Oil, Yogurt (Grade A Pasteurized Organic Milk, Organic Nonfat …"
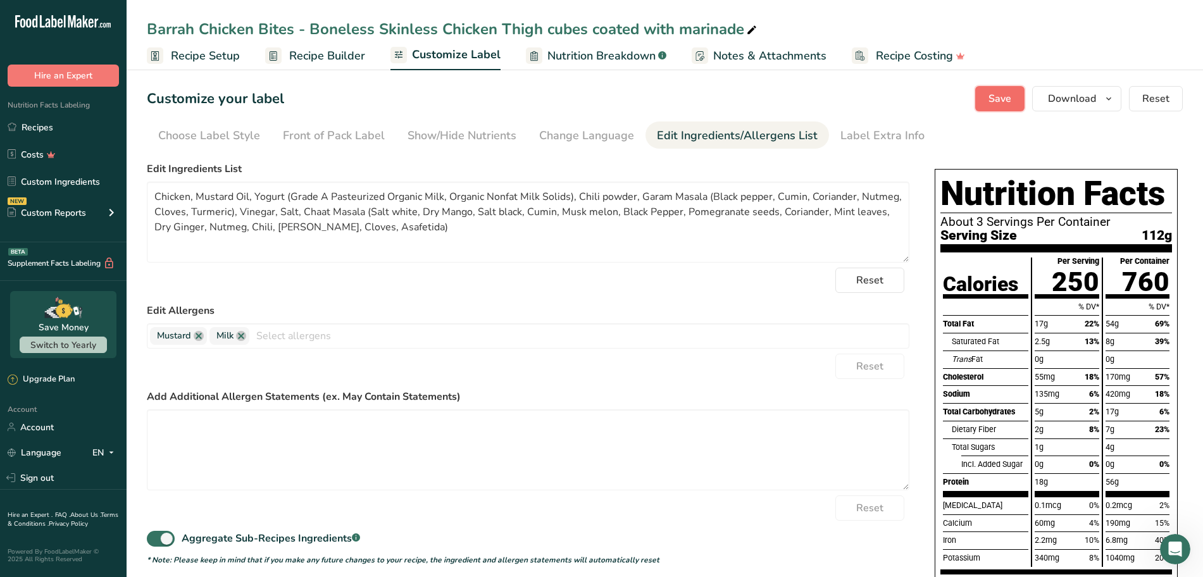
click at [999, 101] on span "Save" at bounding box center [1000, 98] width 23 height 15
click at [1089, 99] on span "Download" at bounding box center [1072, 98] width 48 height 15
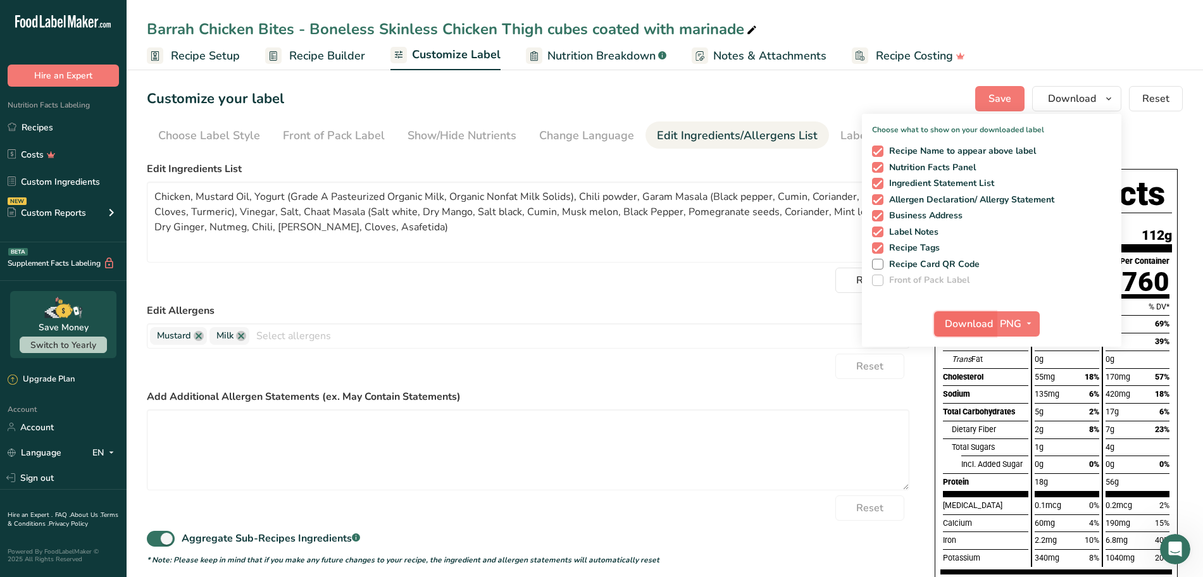
click at [972, 323] on span "Download" at bounding box center [969, 324] width 48 height 15
click at [369, 284] on div "Reset" at bounding box center [528, 280] width 763 height 25
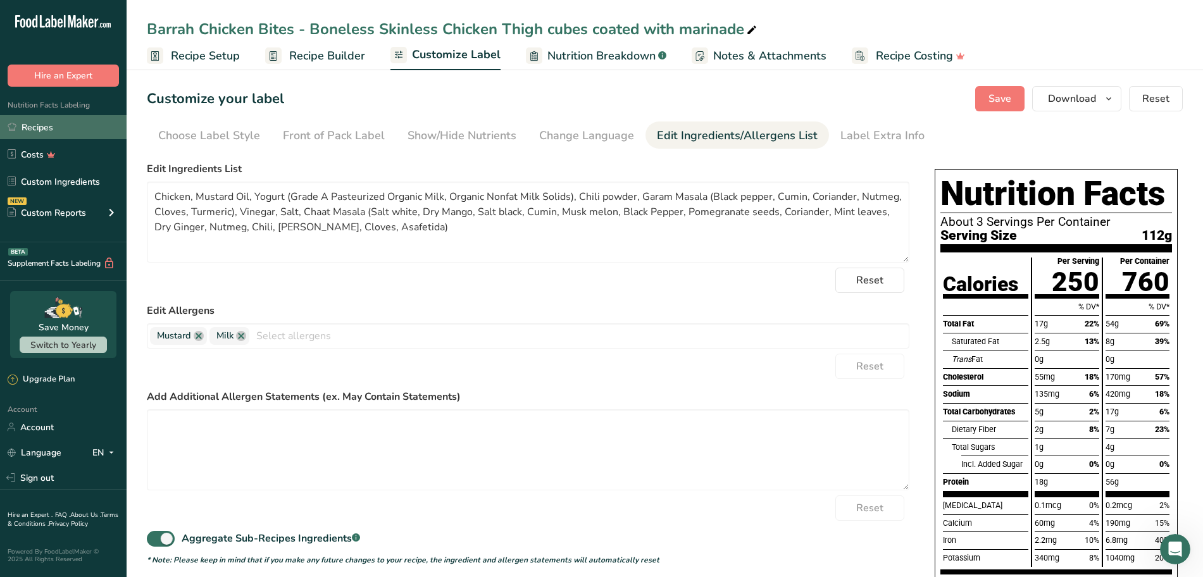
click at [33, 125] on link "Recipes" at bounding box center [63, 127] width 127 height 24
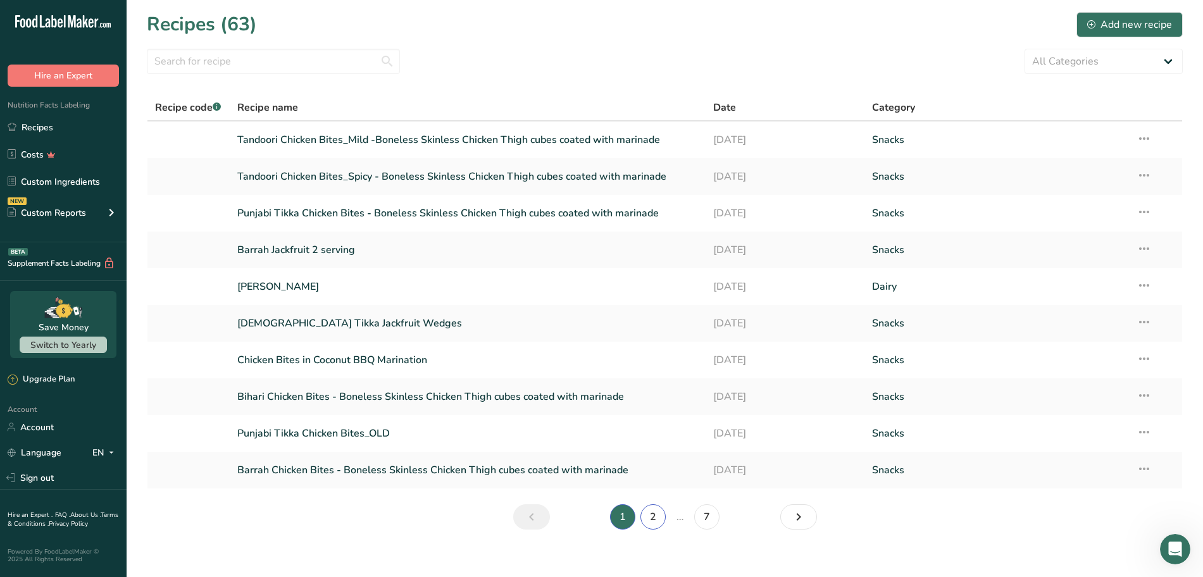
click at [656, 518] on link "2" at bounding box center [653, 517] width 25 height 25
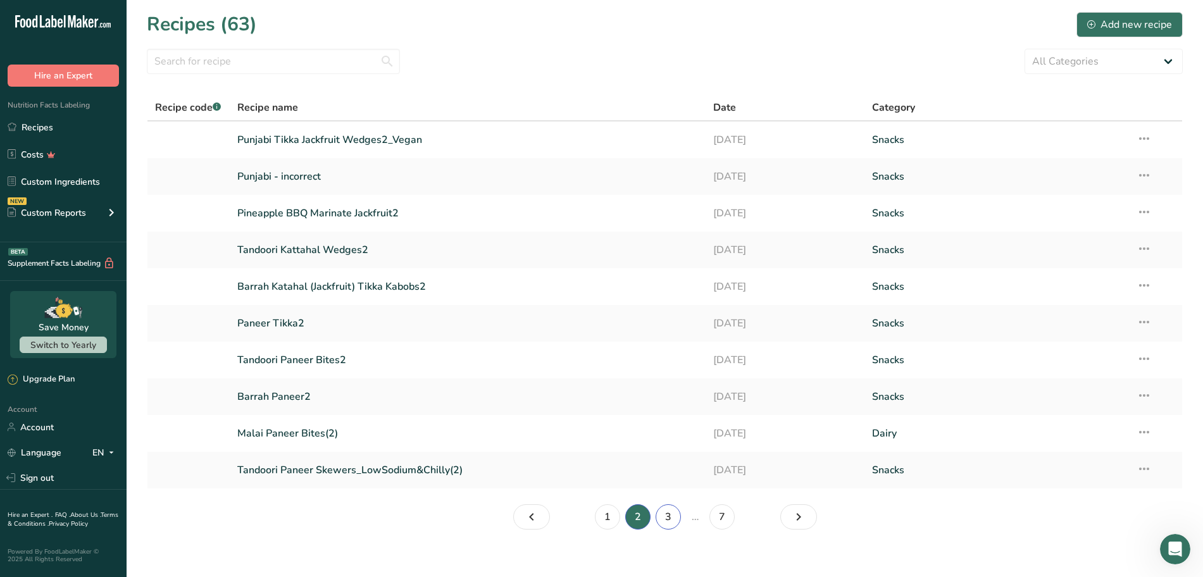
click at [666, 520] on link "3" at bounding box center [668, 517] width 25 height 25
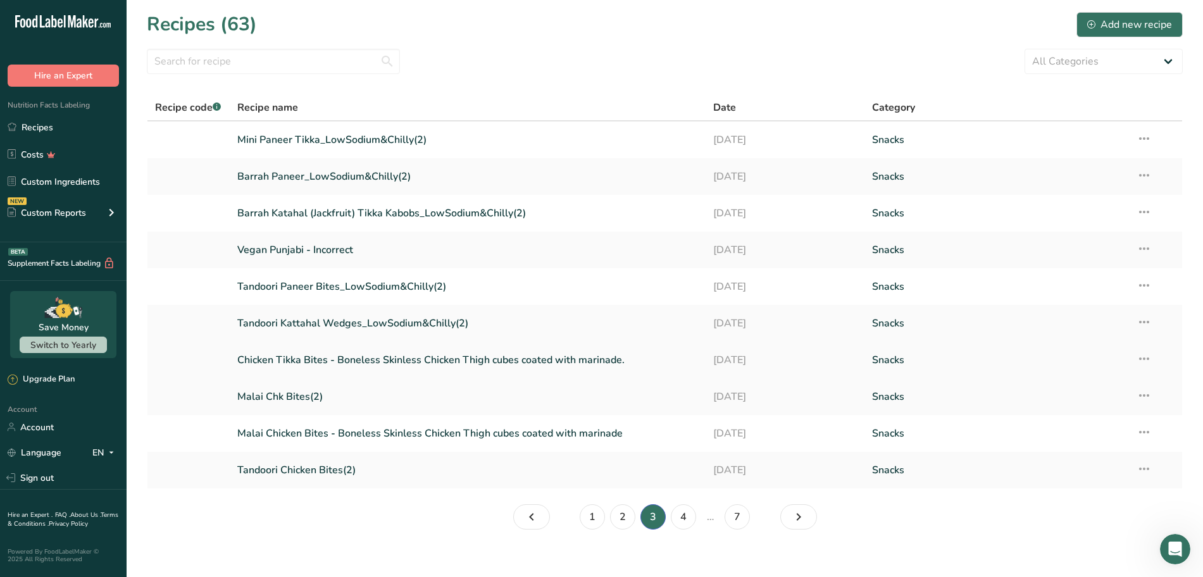
click at [374, 361] on link "Chicken Tikka Bites - Boneless Skinless Chicken Thigh cubes coated with marinad…" at bounding box center [468, 360] width 462 height 27
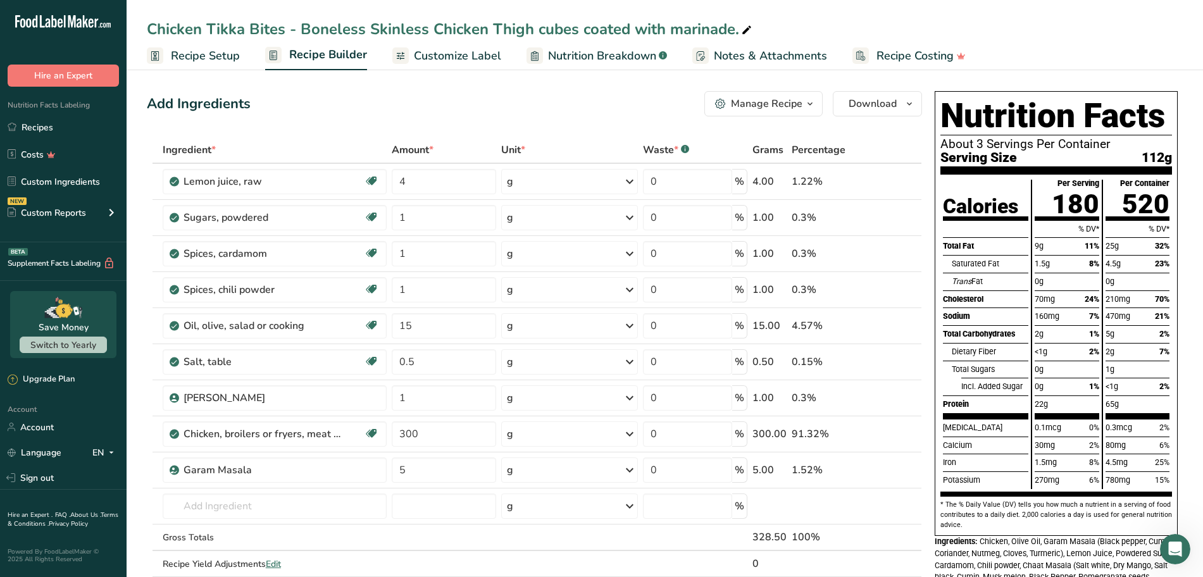
click at [438, 52] on span "Customize Label" at bounding box center [457, 55] width 87 height 17
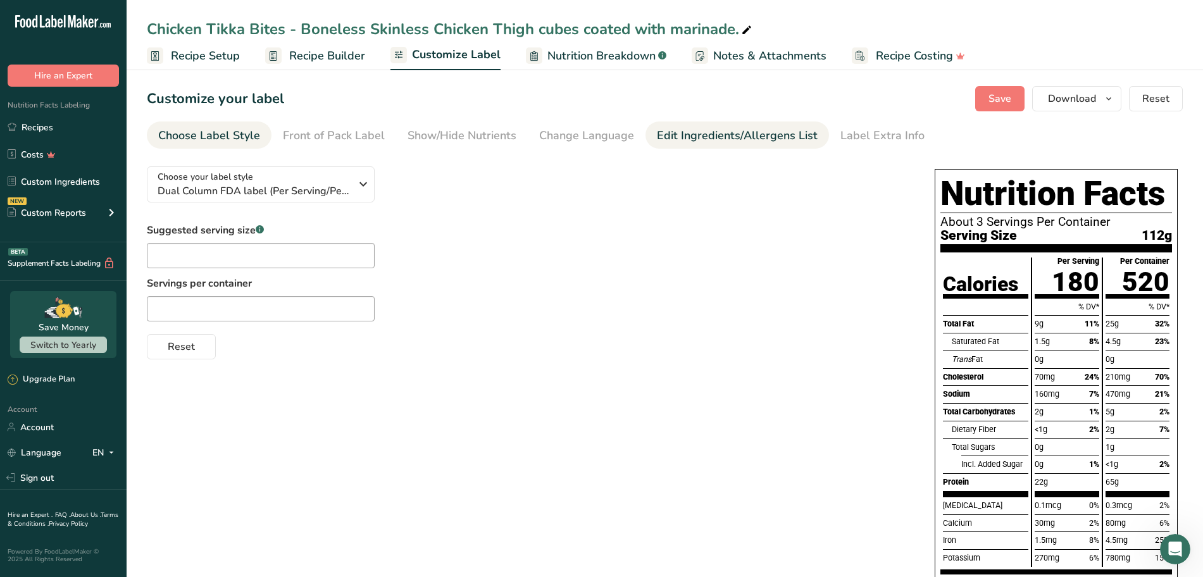
click at [732, 142] on div "Edit Ingredients/Allergens List" at bounding box center [737, 135] width 161 height 17
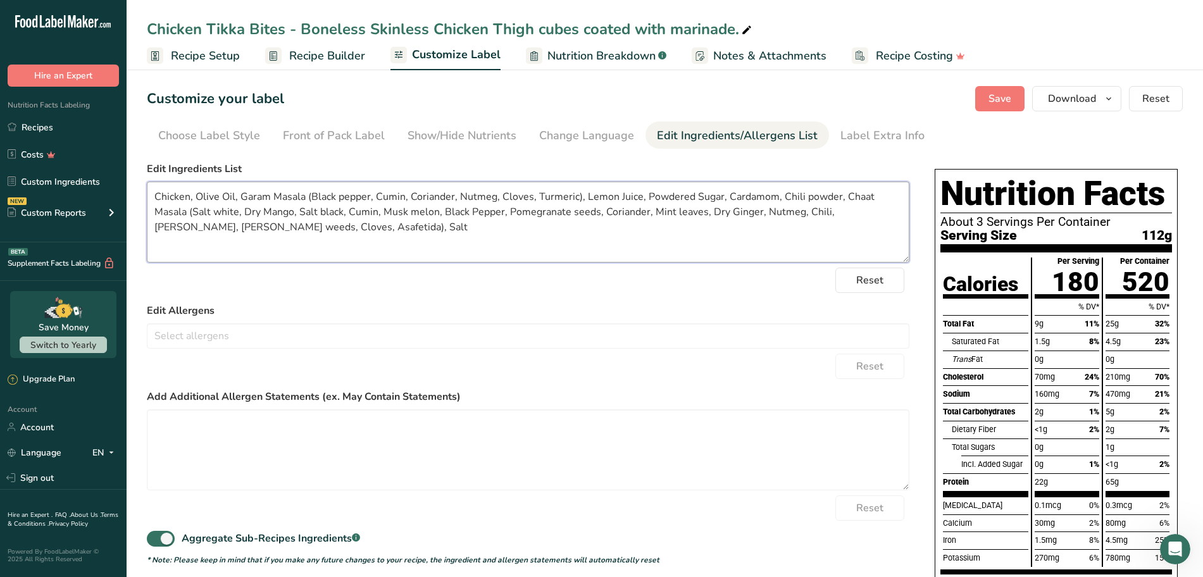
drag, startPoint x: 156, startPoint y: 227, endPoint x: 230, endPoint y: 225, distance: 74.1
click at [230, 225] on textarea "Chicken, Olive Oil, Garam Masala (Black pepper, Cumin, Coriander, Nutmeg, Clove…" at bounding box center [528, 222] width 763 height 81
type textarea "Chicken, Olive Oil, Garam Masala (Black pepper, Cumin, Coriander, Nutmeg, Clove…"
click at [998, 98] on span "Save" at bounding box center [1000, 98] width 23 height 15
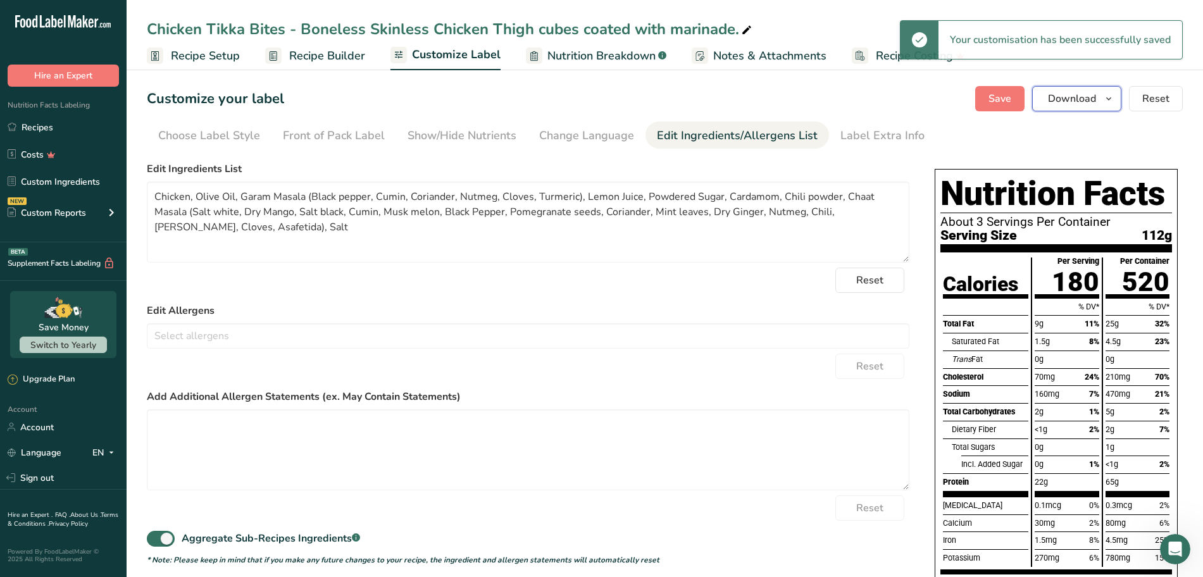
click at [1081, 104] on span "Download" at bounding box center [1072, 98] width 48 height 15
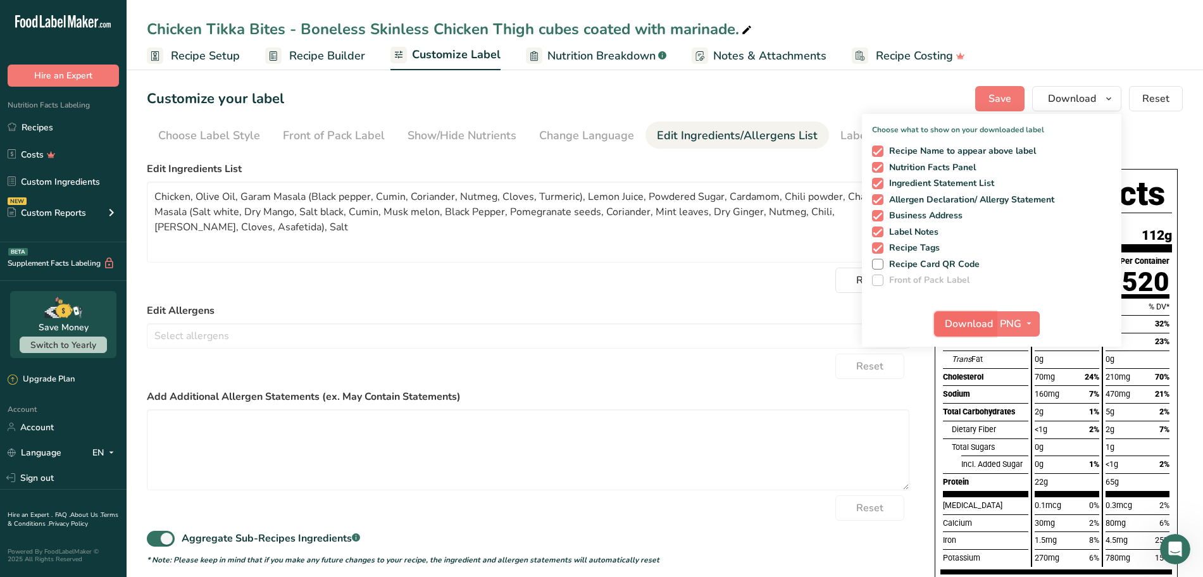
click at [970, 325] on span "Download" at bounding box center [969, 324] width 48 height 15
click at [30, 125] on link "Recipes" at bounding box center [63, 127] width 127 height 24
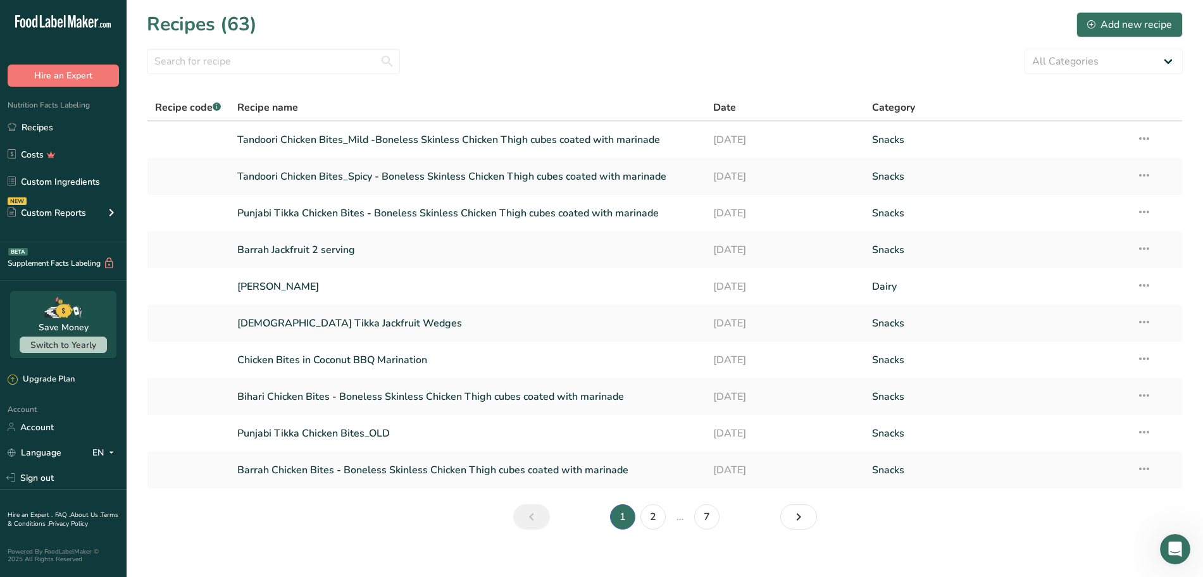
click at [677, 520] on li "…" at bounding box center [680, 517] width 23 height 25
click at [801, 518] on icon "Next page" at bounding box center [798, 517] width 15 height 23
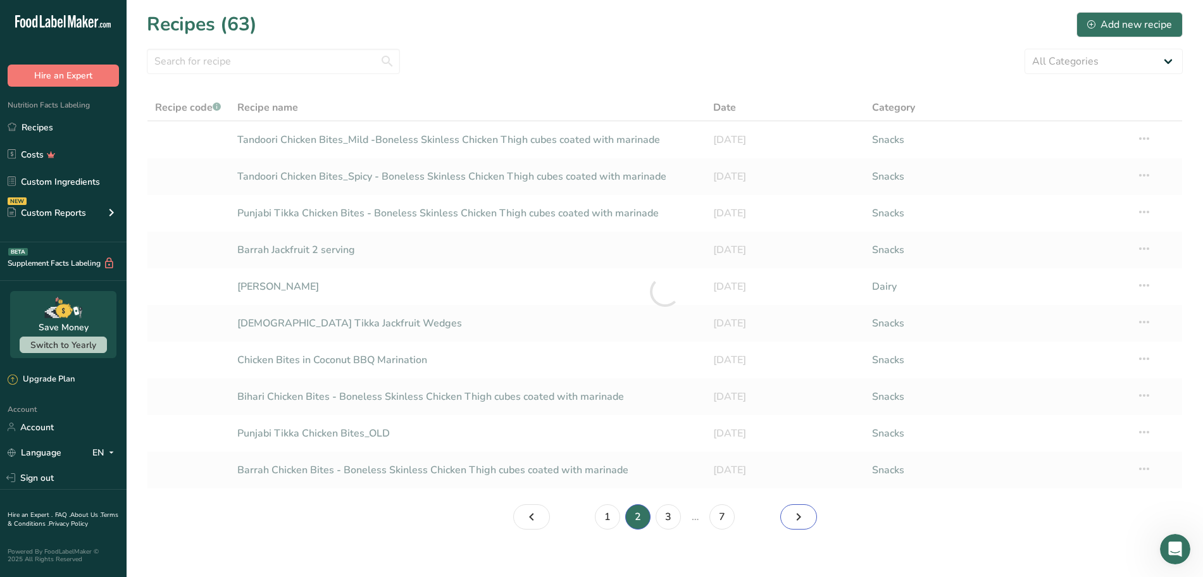
click at [801, 518] on icon "Page 3." at bounding box center [798, 517] width 15 height 23
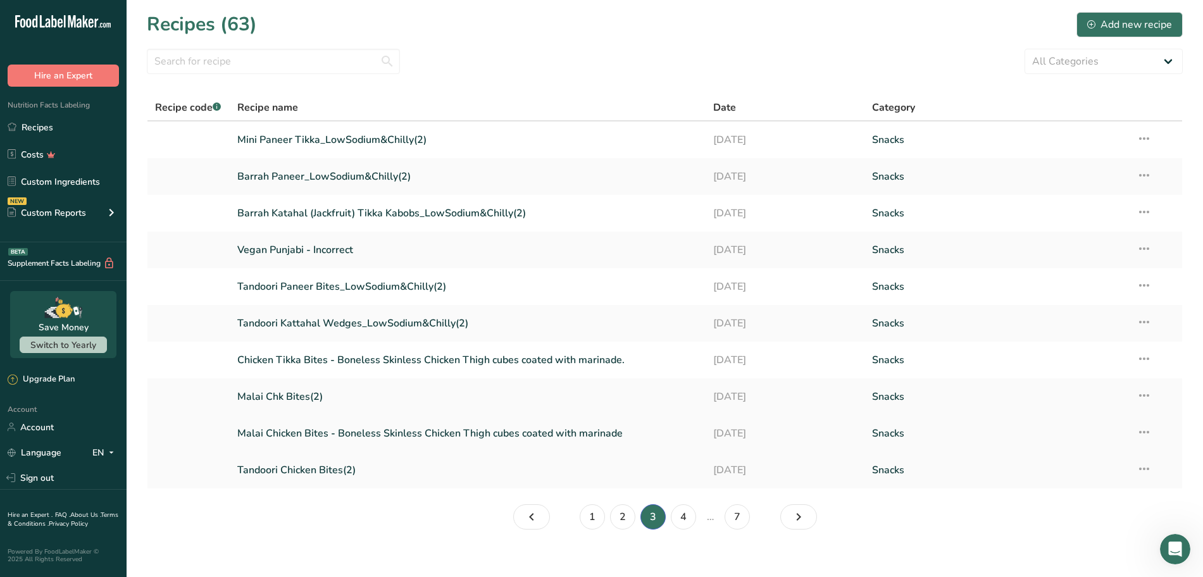
click at [342, 432] on link "Malai Chicken Bites - Boneless Skinless Chicken Thigh cubes coated with marinade" at bounding box center [468, 433] width 462 height 27
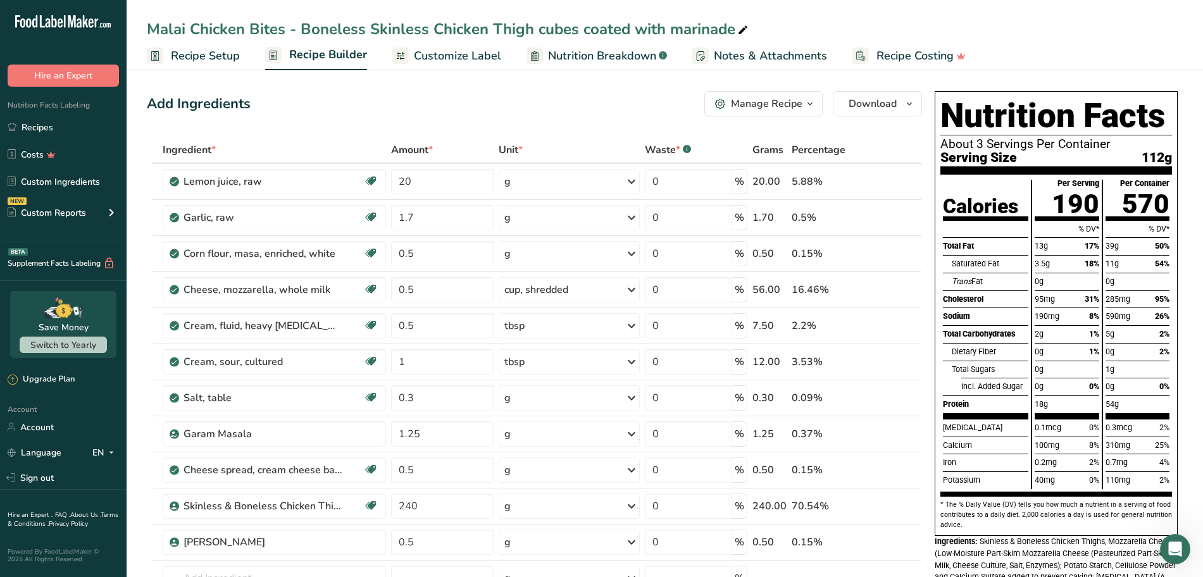
click at [434, 57] on span "Customize Label" at bounding box center [457, 55] width 87 height 17
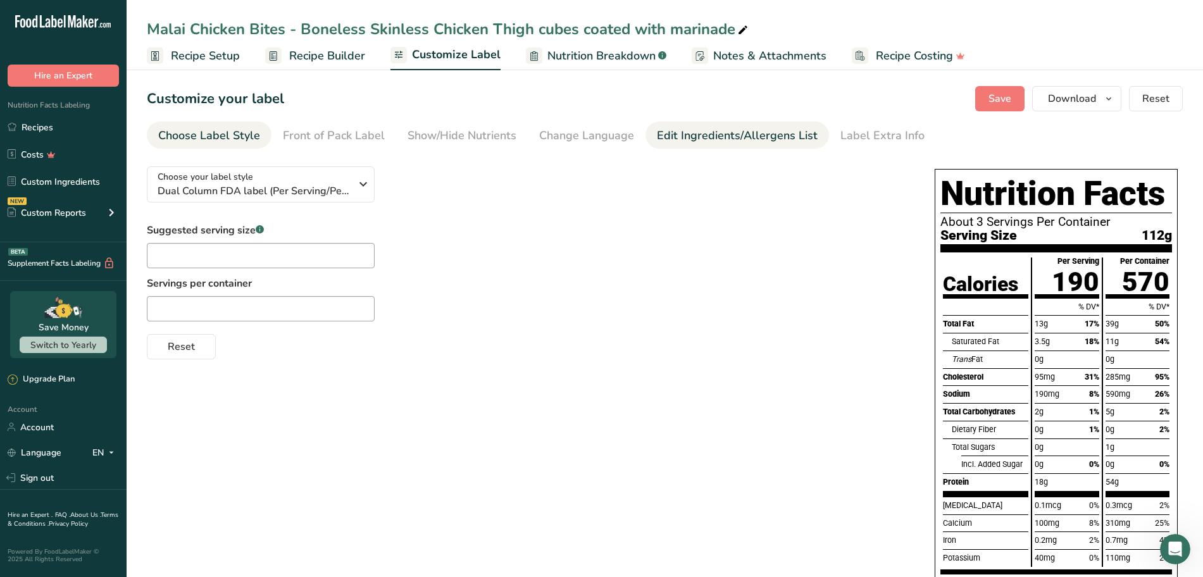
click at [694, 140] on div "Edit Ingredients/Allergens List" at bounding box center [737, 135] width 161 height 17
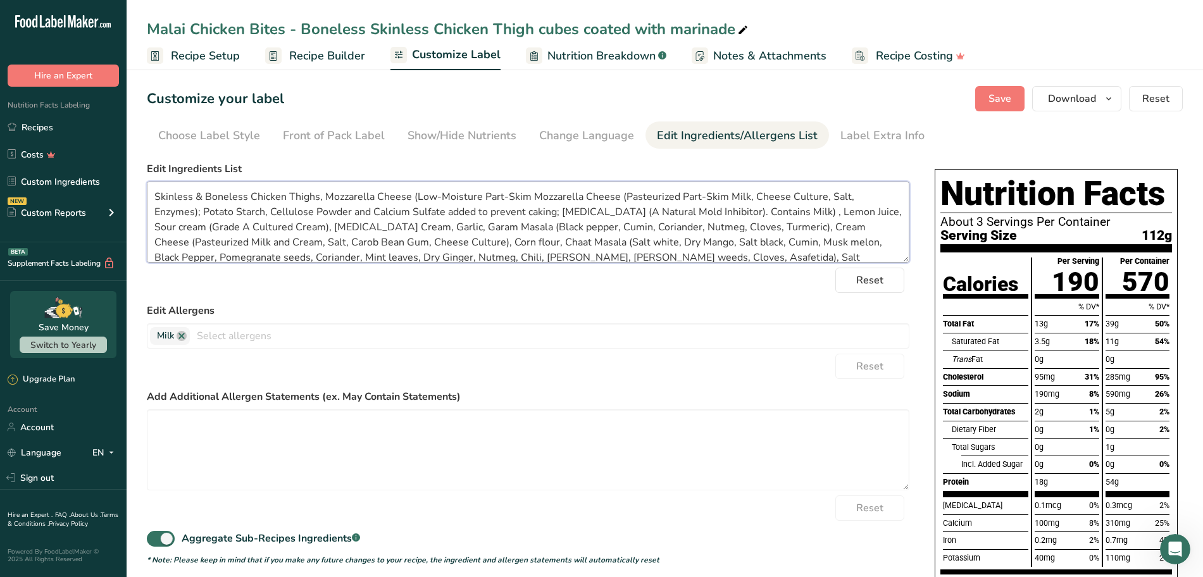
scroll to position [10, 0]
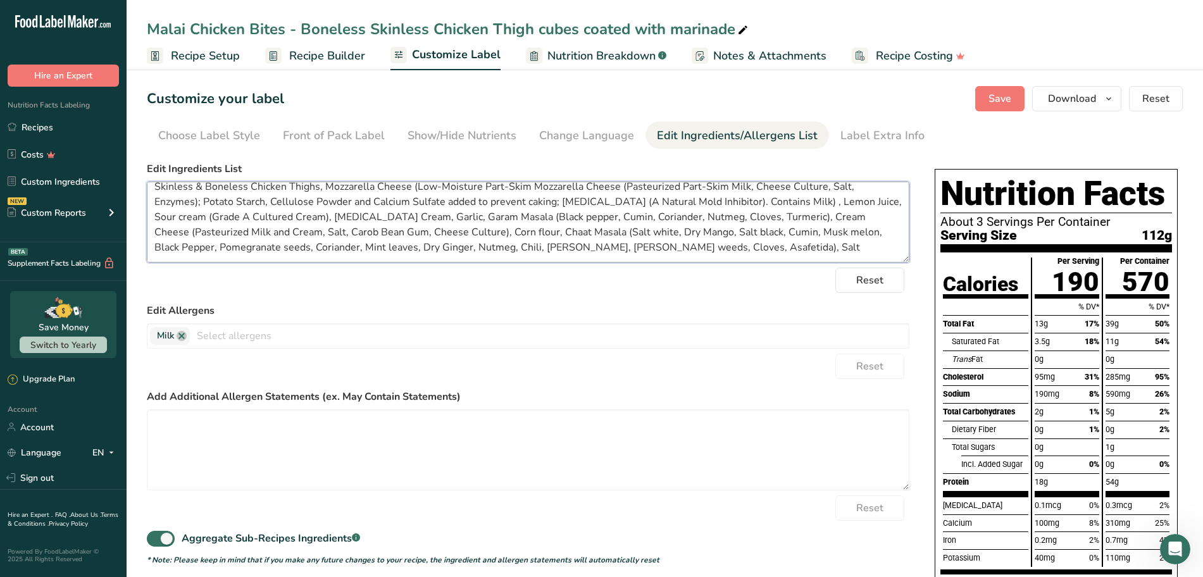
drag, startPoint x: 558, startPoint y: 256, endPoint x: 632, endPoint y: 258, distance: 73.5
click at [632, 258] on textarea "Skinless & Boneless Chicken Thighs, Mozzarella Cheese (Low-Moisture Part-Skim M…" at bounding box center [528, 222] width 763 height 81
type textarea "Skinless & Boneless Chicken Thighs, Mozzarella Cheese (Low-Moisture Part-Skim M…"
click at [998, 99] on span "Save" at bounding box center [1000, 98] width 23 height 15
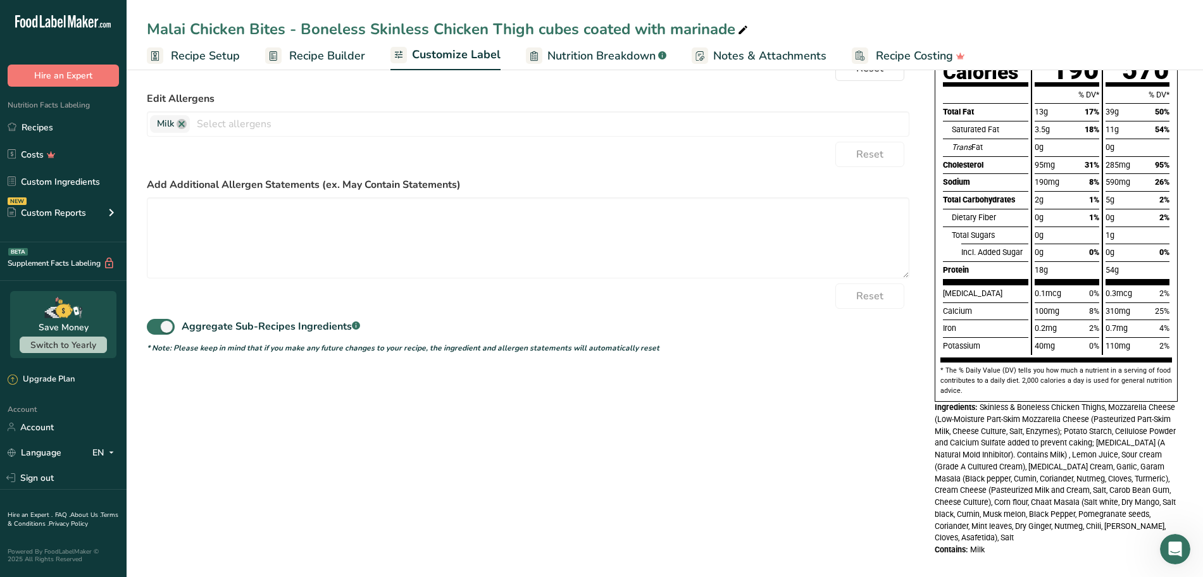
scroll to position [0, 0]
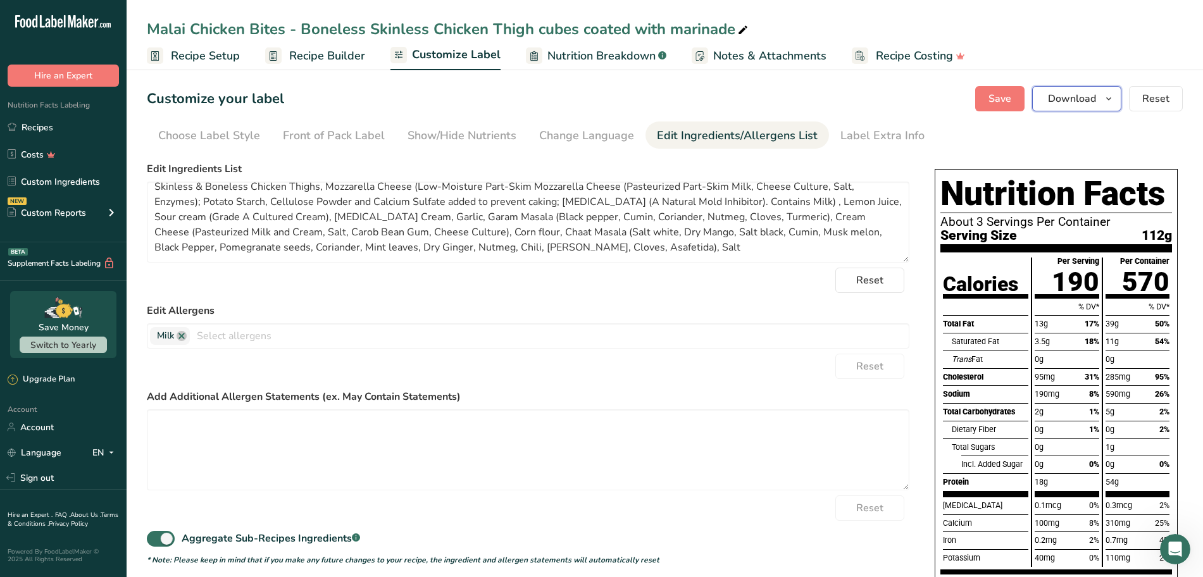
click at [1079, 102] on span "Download" at bounding box center [1072, 98] width 48 height 15
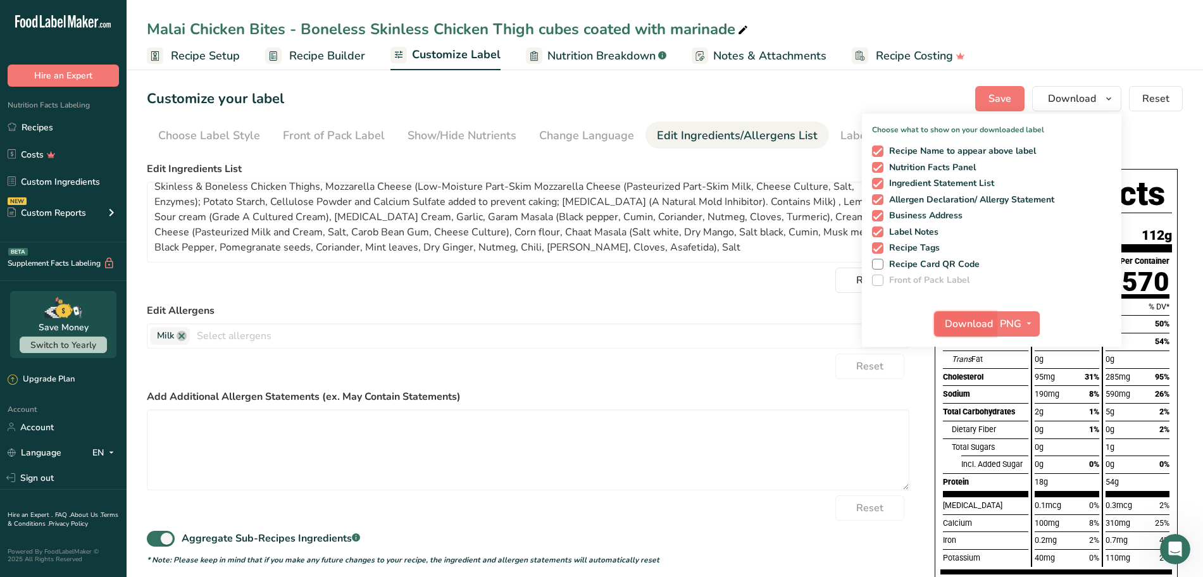
click at [971, 322] on span "Download" at bounding box center [969, 324] width 48 height 15
click at [772, 371] on div "Reset" at bounding box center [528, 366] width 763 height 25
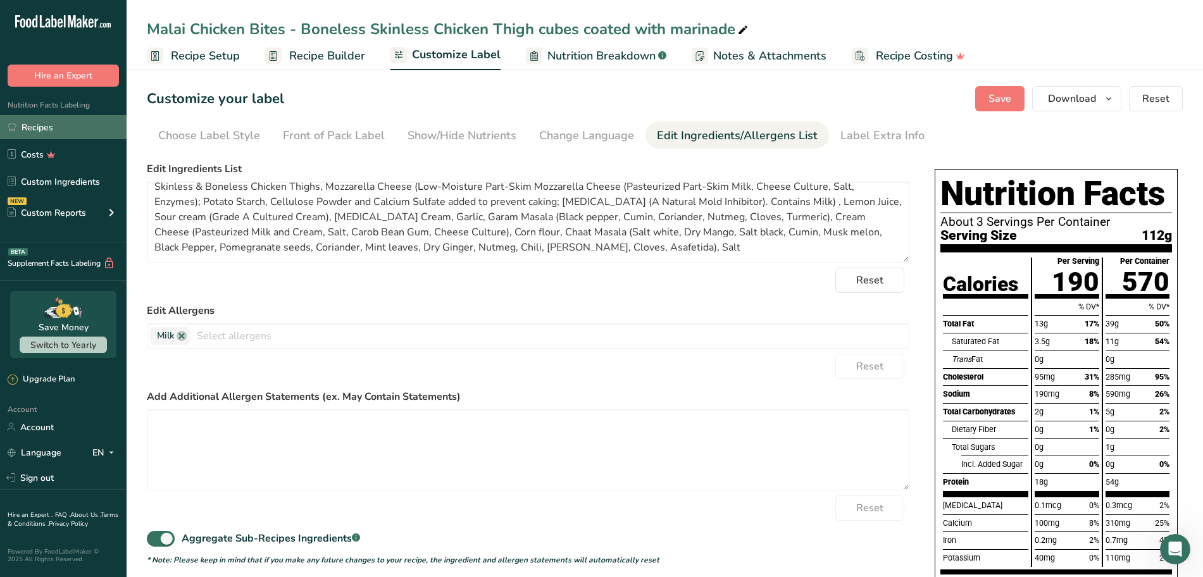
click at [34, 127] on link "Recipes" at bounding box center [63, 127] width 127 height 24
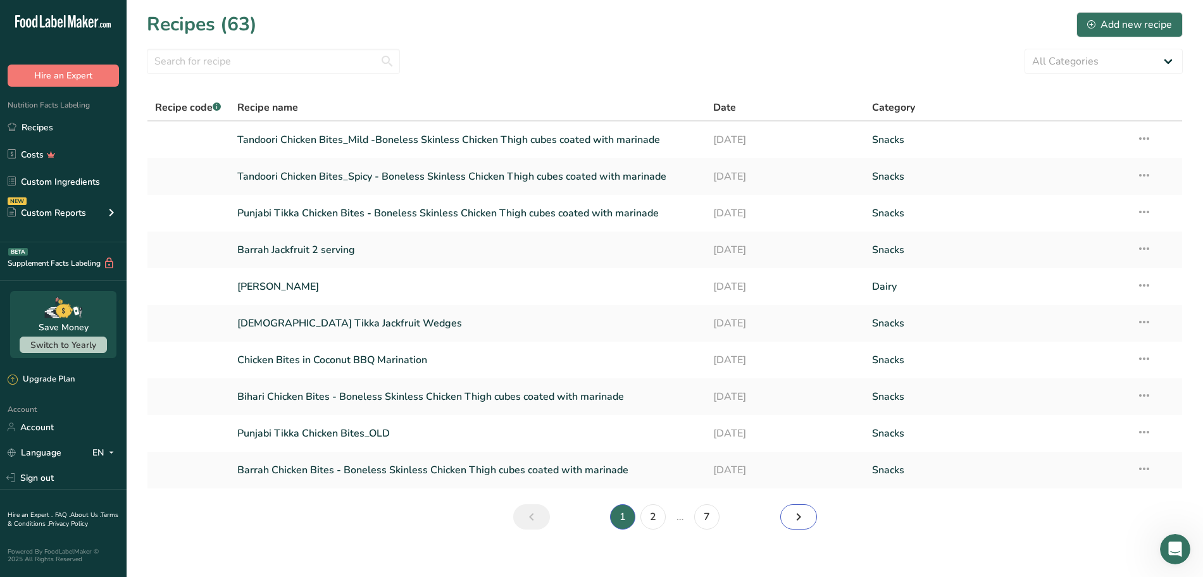
click at [798, 521] on icon "Next page" at bounding box center [798, 517] width 15 height 23
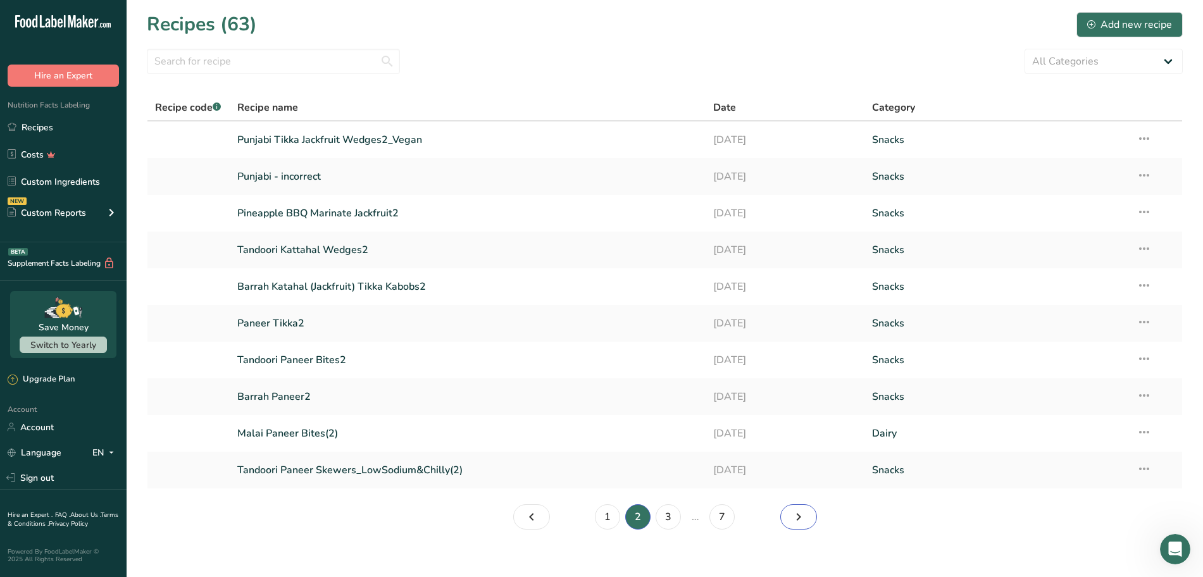
click at [798, 521] on icon "Page 3." at bounding box center [798, 517] width 15 height 23
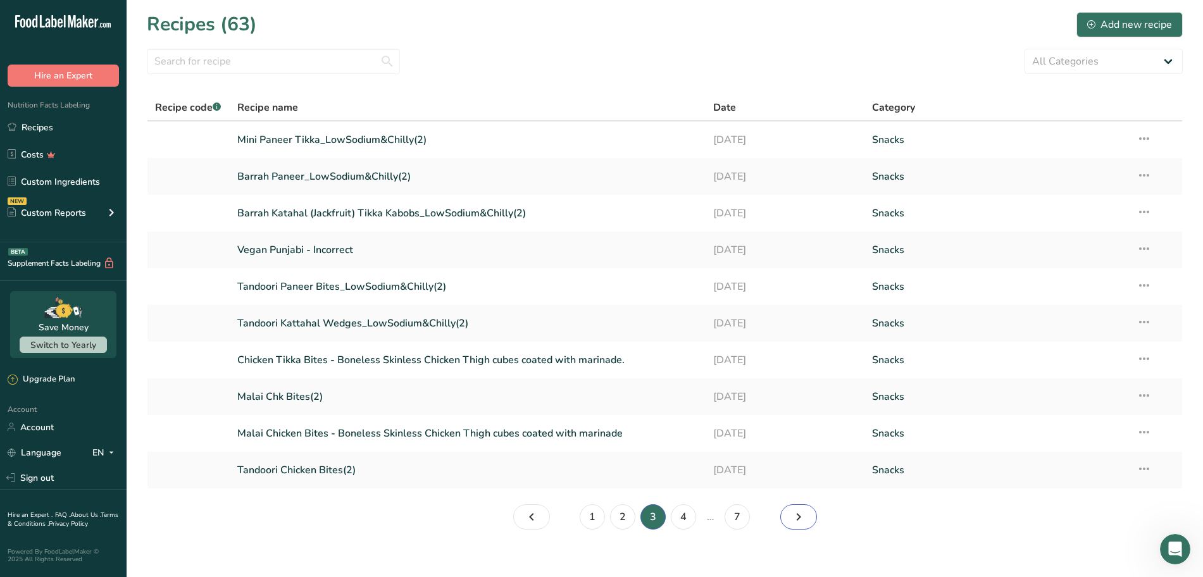
click at [798, 521] on icon "Page 4." at bounding box center [798, 517] width 15 height 23
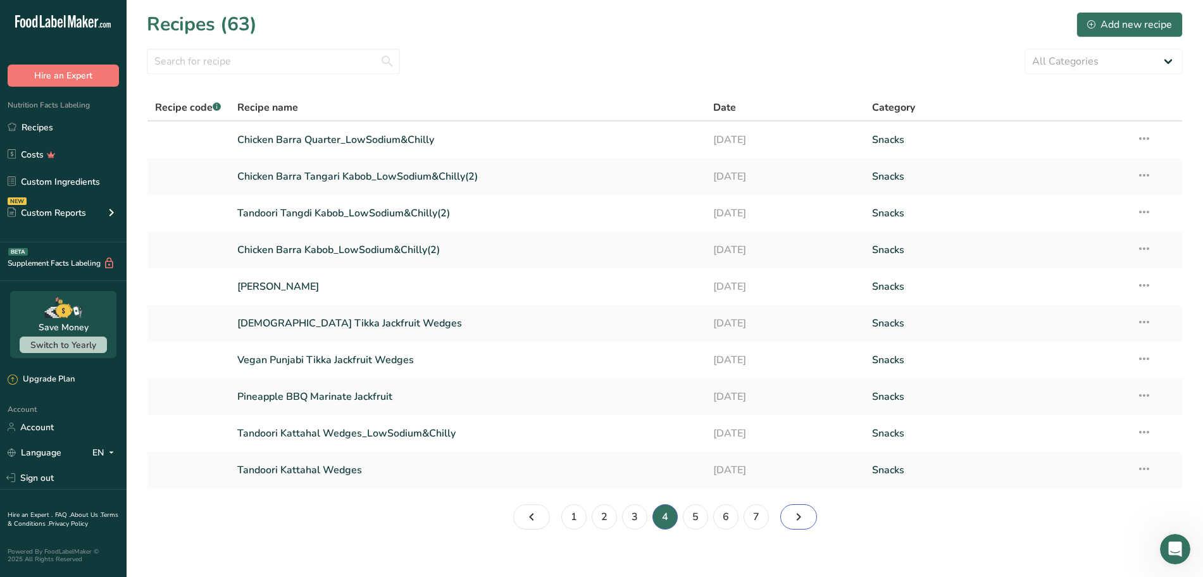
click at [798, 521] on icon "Page 5." at bounding box center [798, 517] width 15 height 23
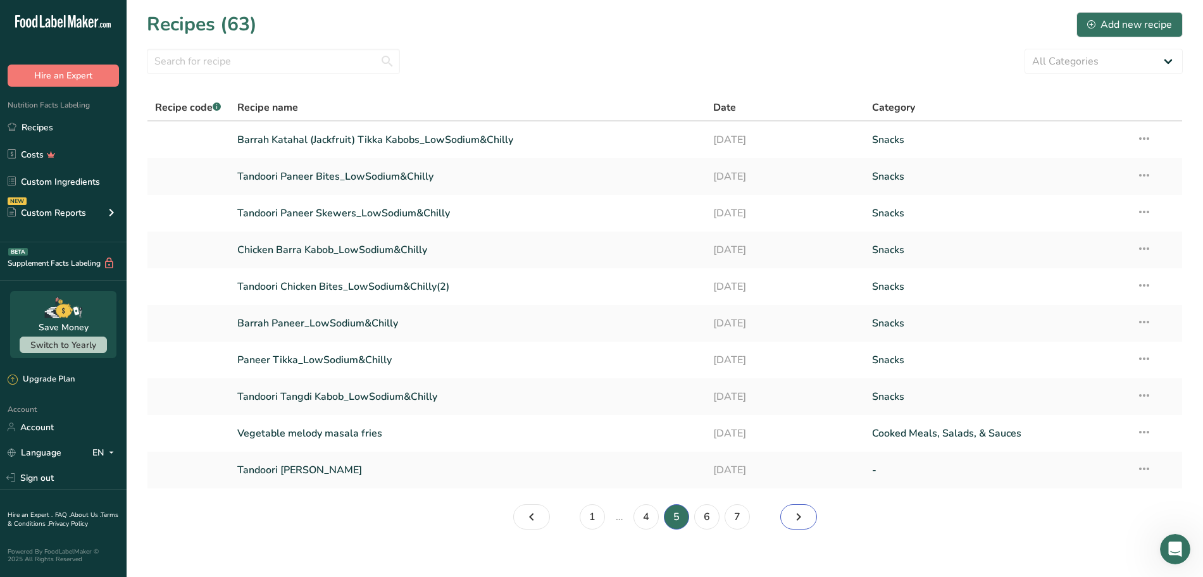
click at [798, 521] on icon "Page 6." at bounding box center [798, 517] width 15 height 23
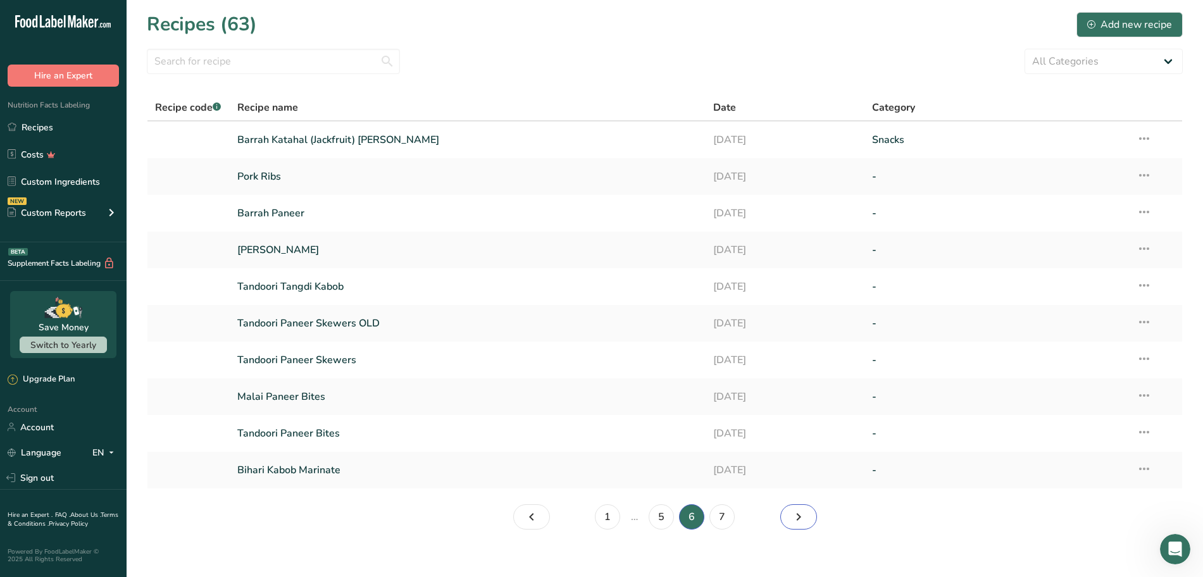
click at [798, 521] on icon "Page 7." at bounding box center [798, 517] width 15 height 23
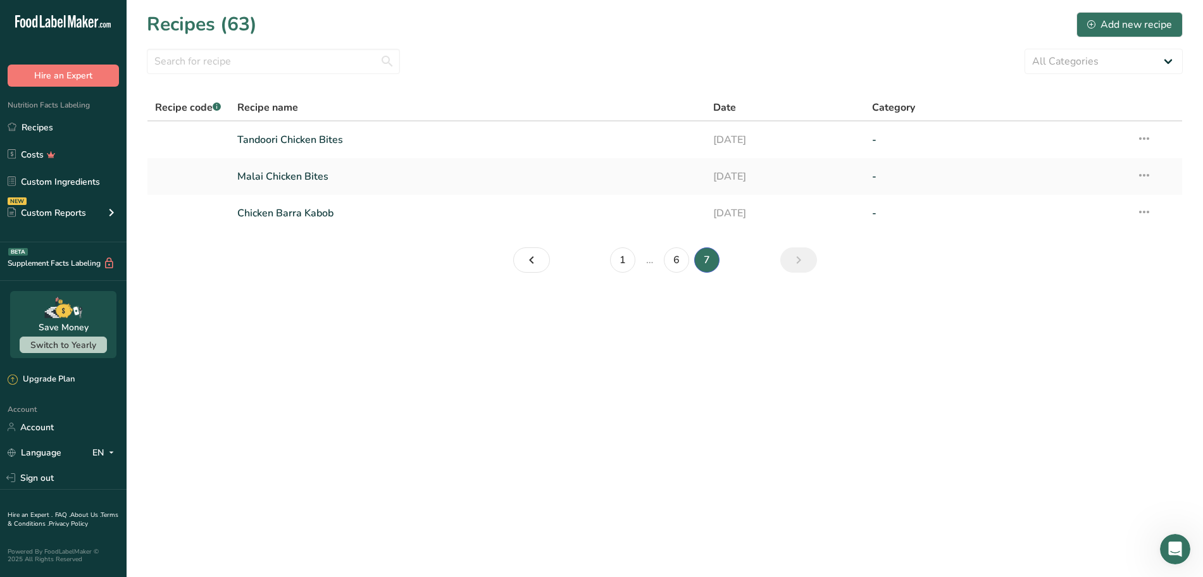
click at [798, 521] on main "Recipes (63) Add new recipe All Categories Baked Goods Beverages Confectionery …" at bounding box center [601, 288] width 1203 height 577
